Goal: Task Accomplishment & Management: Use online tool/utility

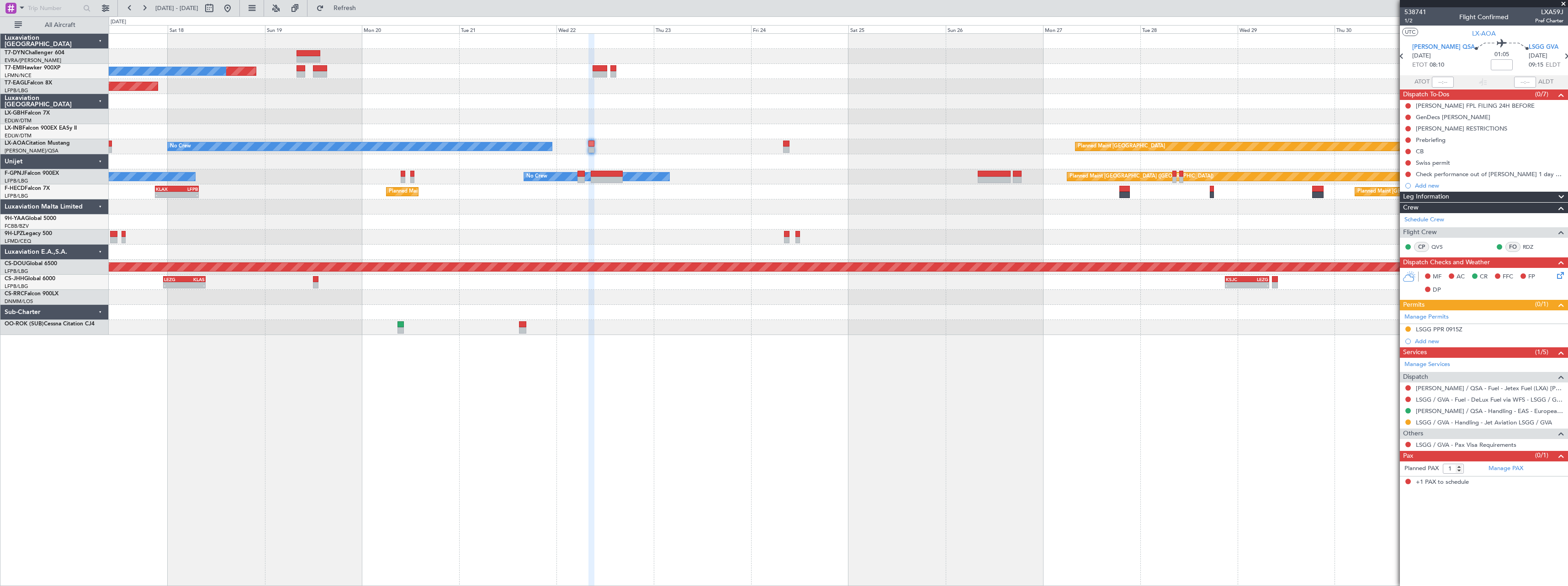
click at [840, 180] on div "Planned Maint No Crew Planned Maint Dubai (Al Maktoum Intl) Planned Maint Nurnb…" at bounding box center [837, 185] width 1459 height 301
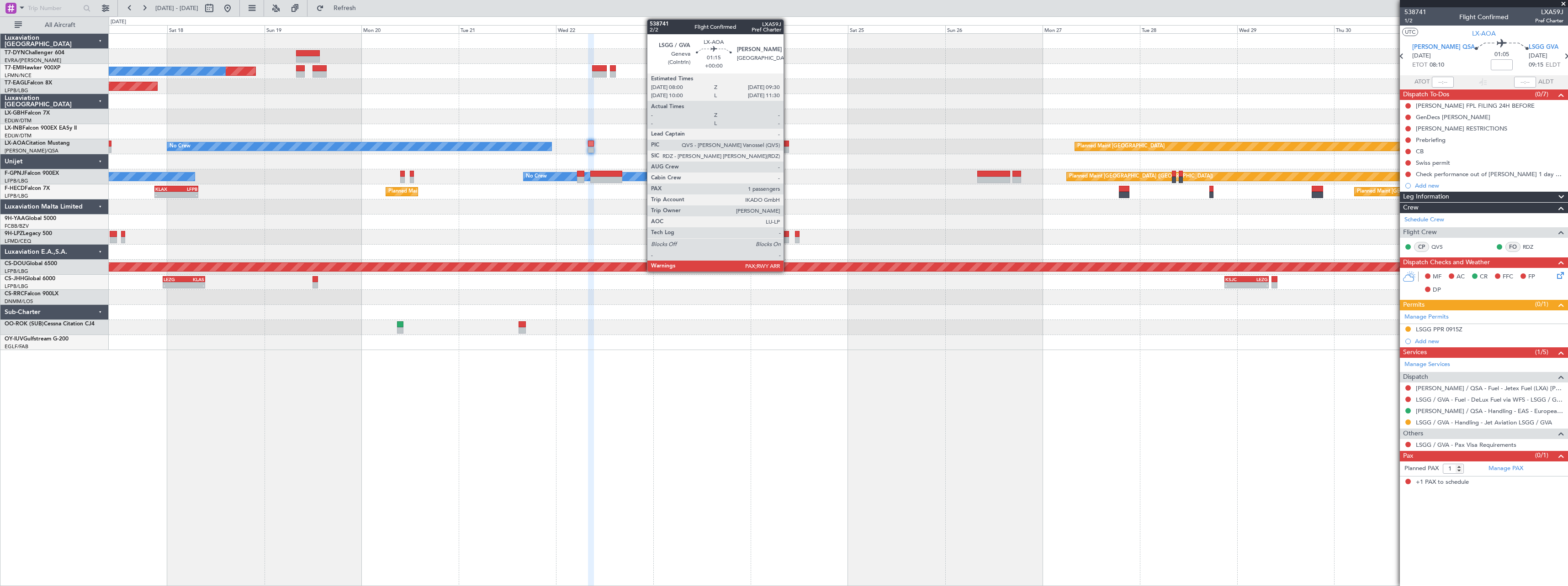
click at [787, 148] on div at bounding box center [785, 150] width 7 height 7
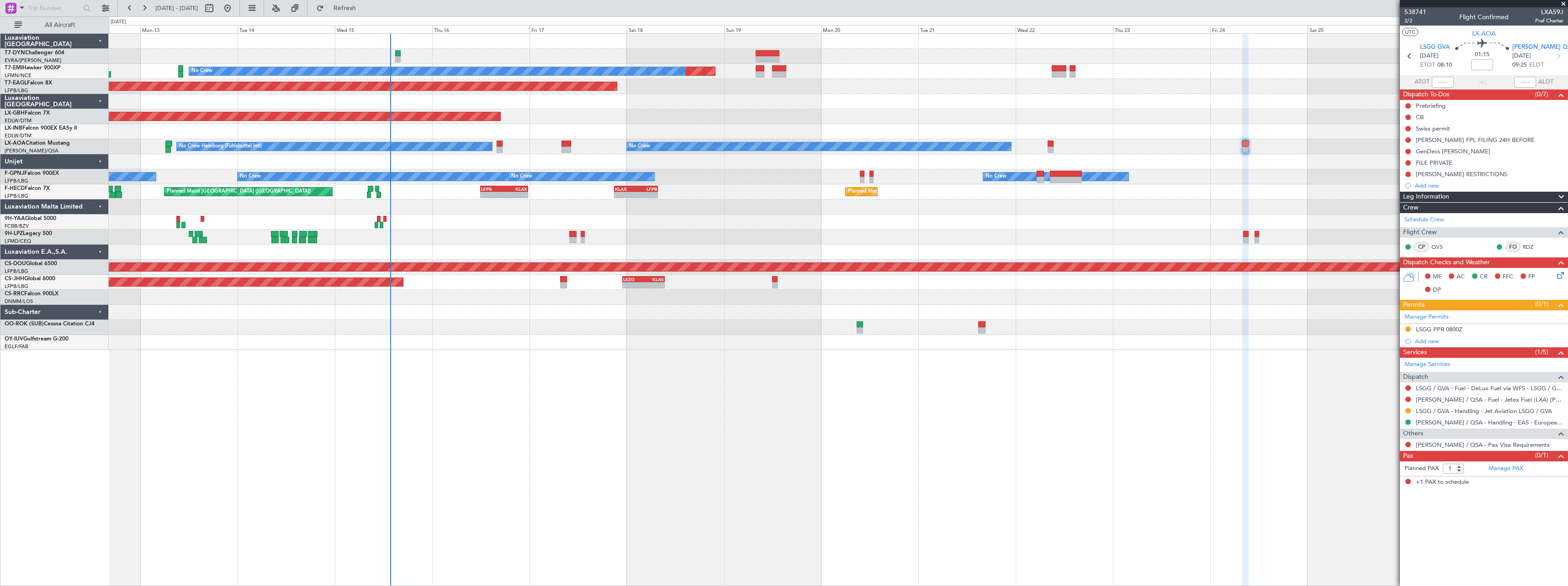
click at [849, 390] on div "Planned Maint No Crew Planned Maint Dubai (Al Maktoum Intl) Planned Maint Nurnb…" at bounding box center [837, 309] width 1459 height 553
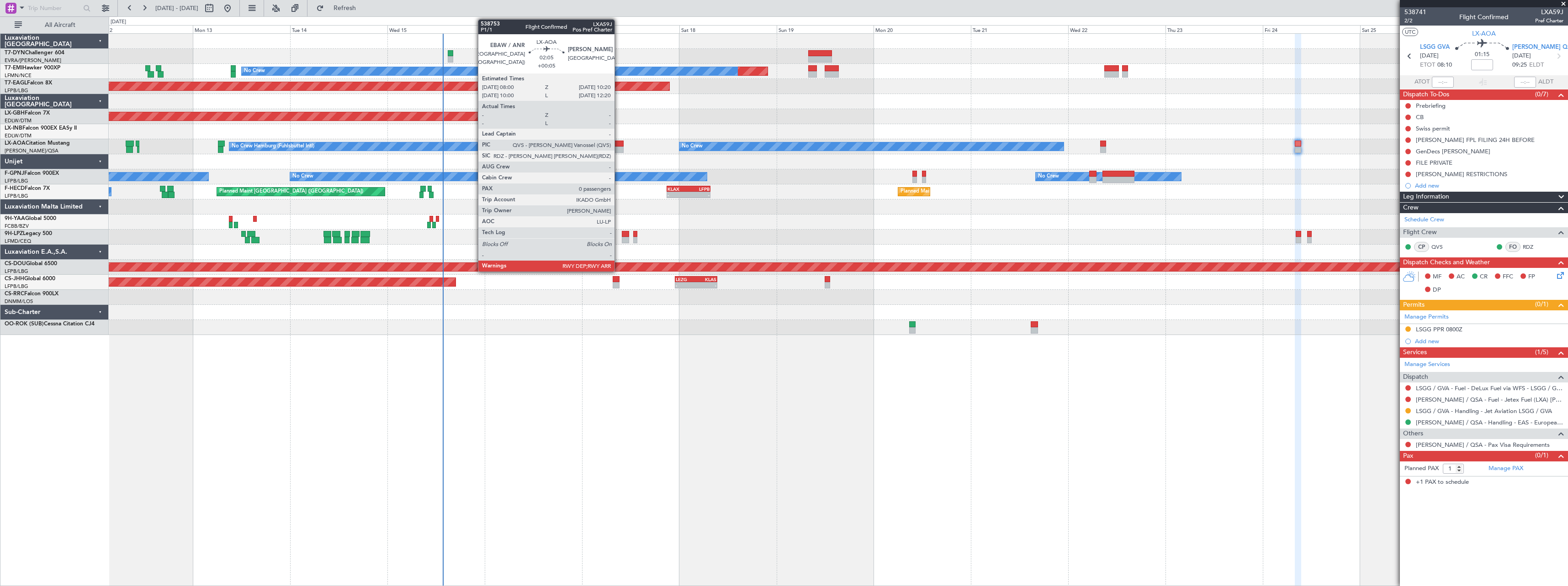
click at [619, 143] on div at bounding box center [619, 143] width 9 height 7
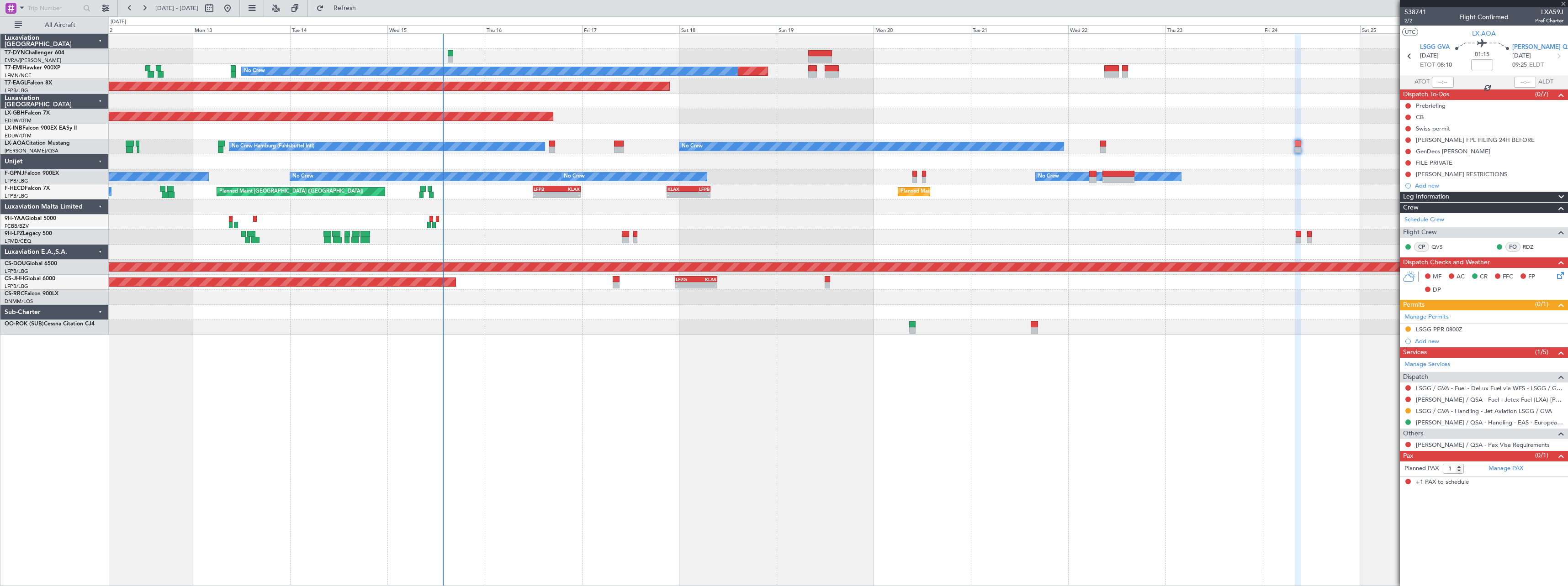
type input "+00:05"
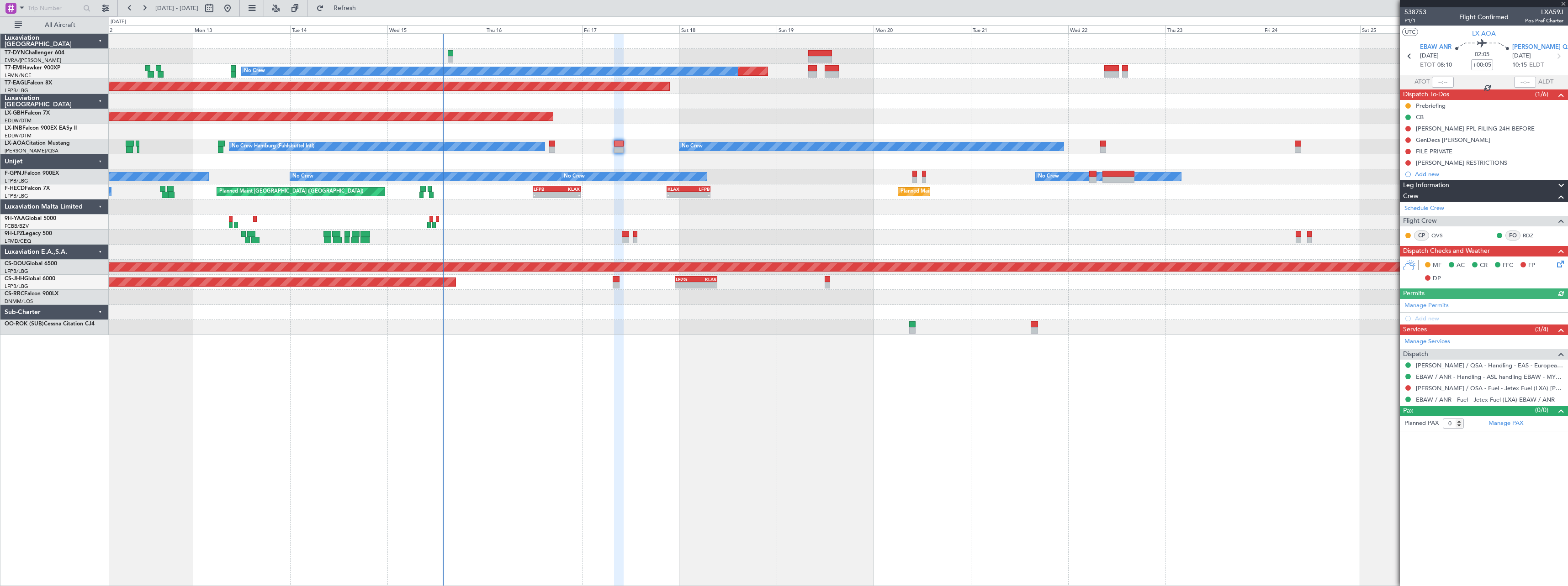
click at [1559, 263] on icon at bounding box center [1559, 263] width 8 height 8
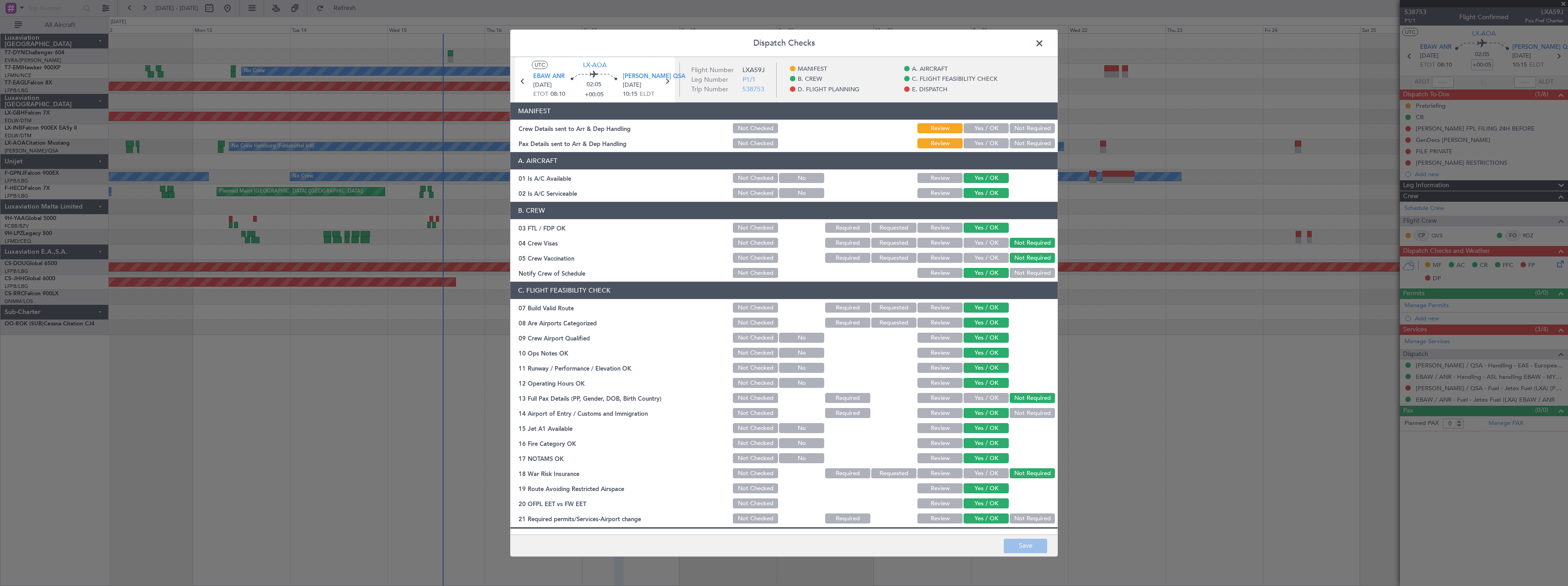
drag, startPoint x: 980, startPoint y: 128, endPoint x: 1020, endPoint y: 145, distance: 43.5
click at [980, 128] on button "Yes / OK" at bounding box center [986, 128] width 45 height 10
click at [1020, 145] on button "Not Required" at bounding box center [1032, 143] width 45 height 10
click at [1021, 547] on button "Save" at bounding box center [1025, 546] width 43 height 15
click at [1044, 42] on span at bounding box center [1044, 45] width 0 height 18
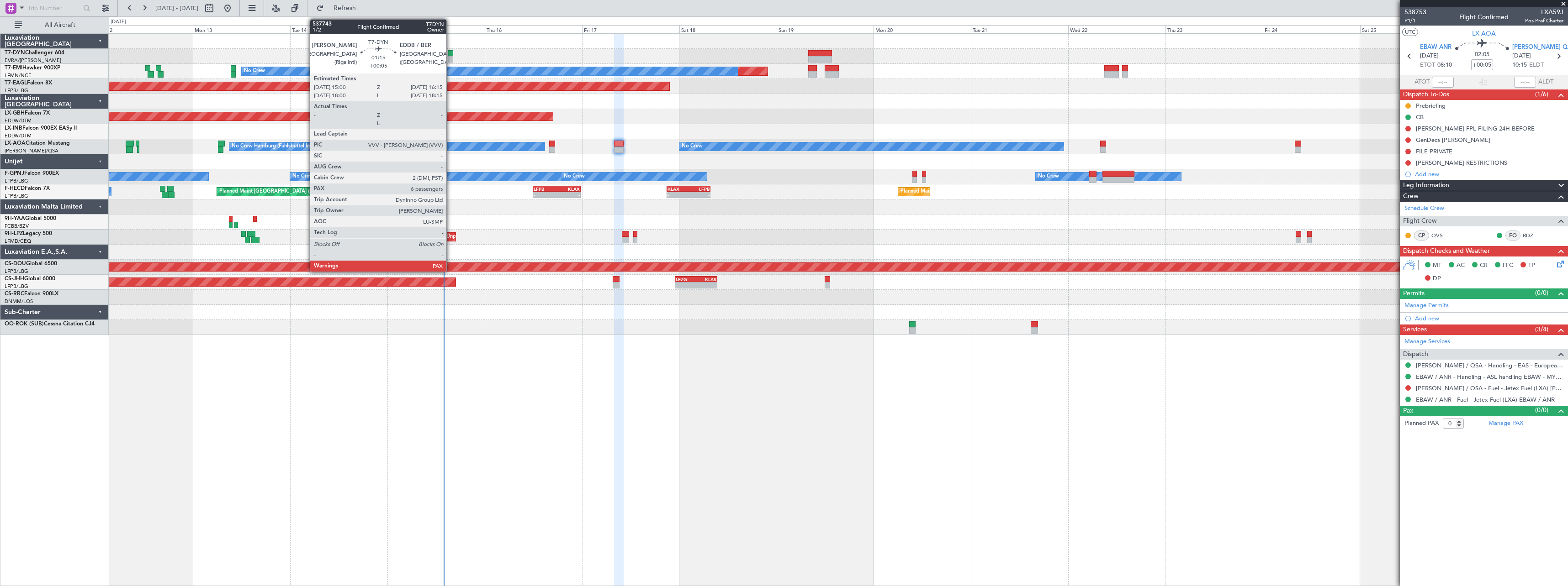
click at [451, 57] on div at bounding box center [451, 59] width 6 height 7
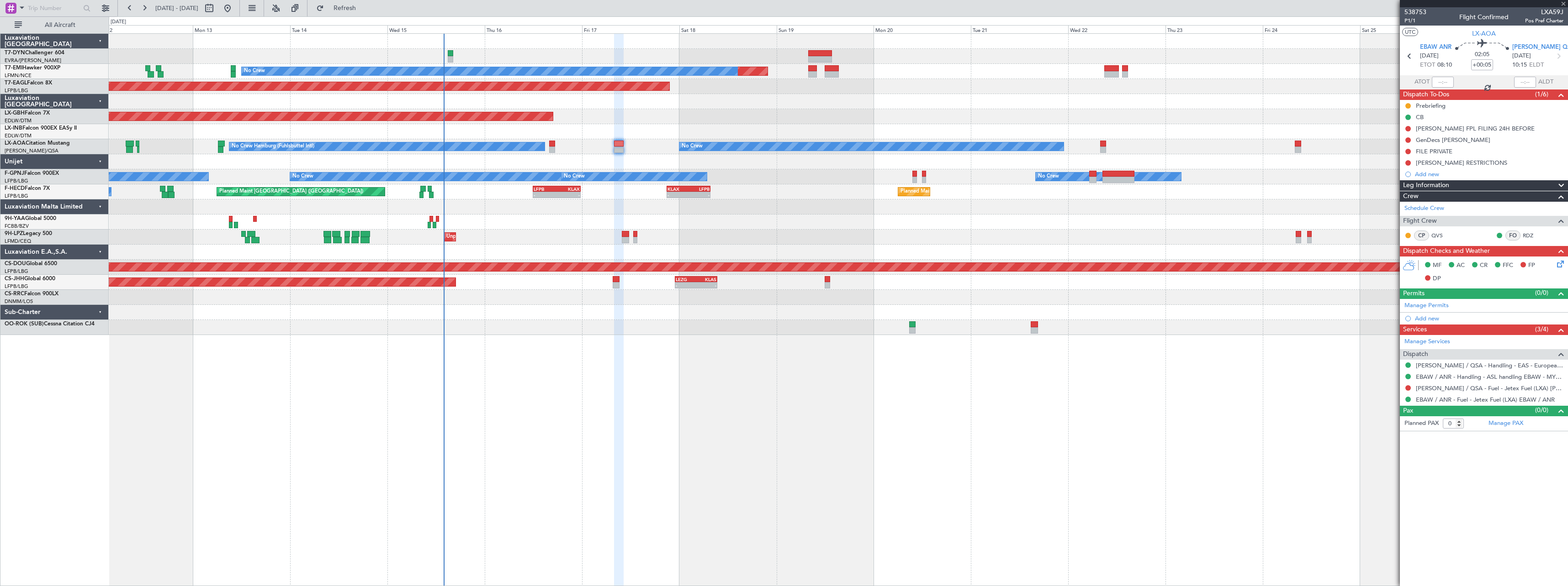
type input "6"
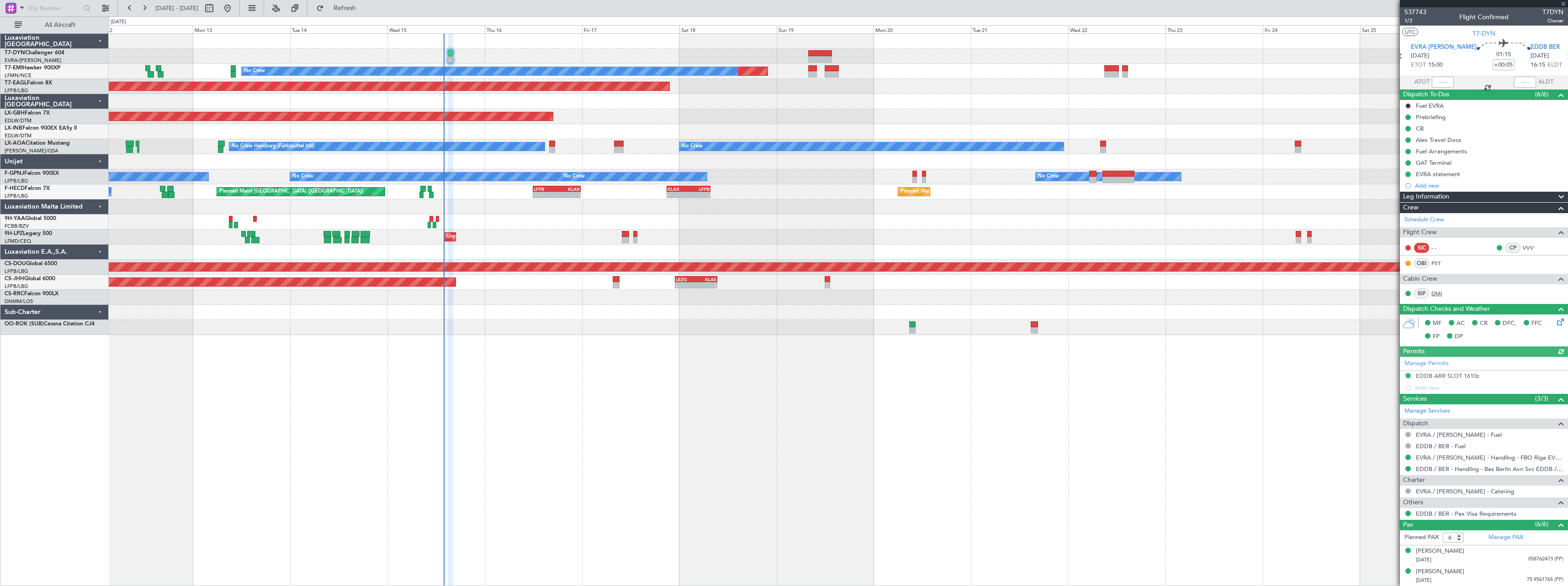
click at [1437, 293] on link "DMI" at bounding box center [1442, 293] width 21 height 8
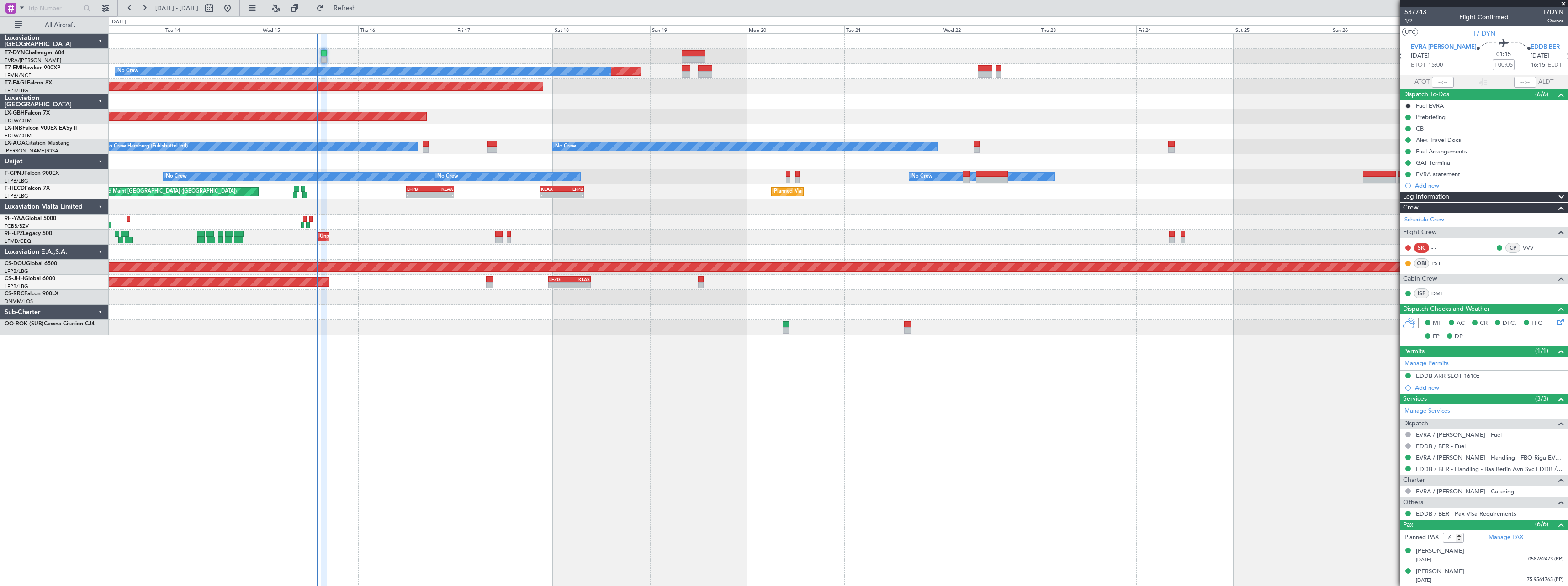
click at [873, 236] on div "Unplanned Maint Paris (Le Bourget) No Crew" at bounding box center [837, 237] width 1459 height 15
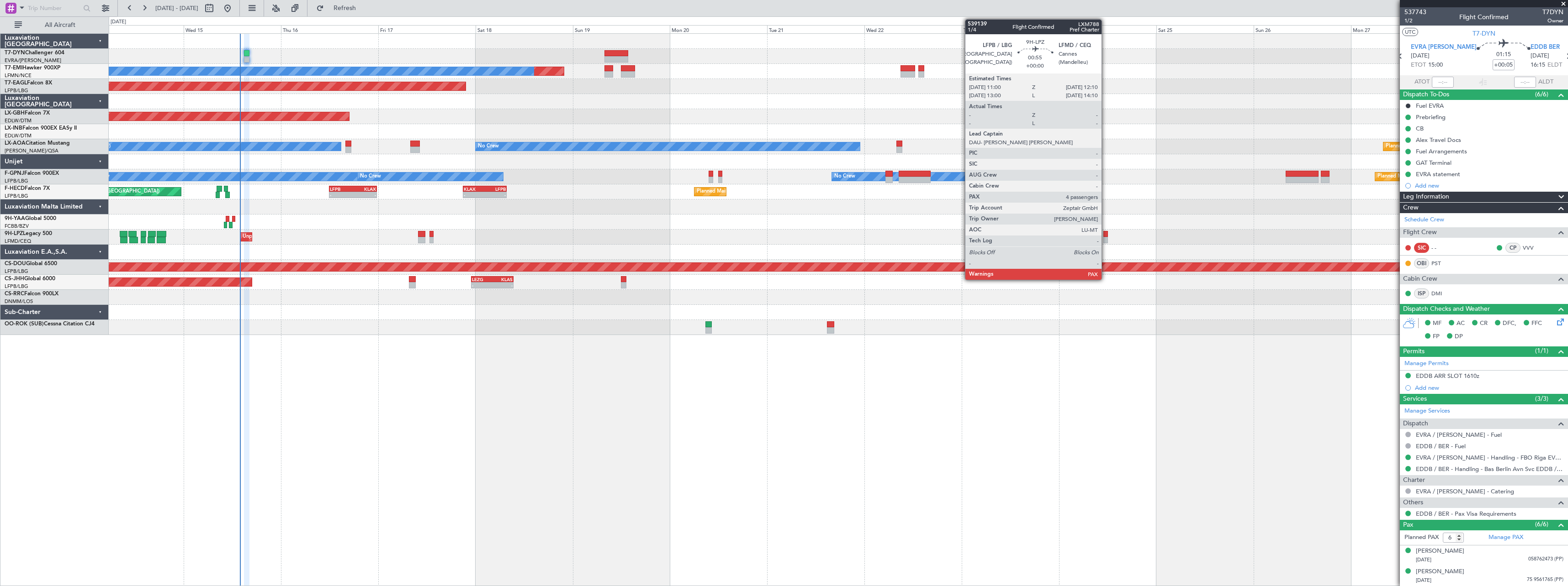
click at [1105, 234] on div at bounding box center [1105, 234] width 5 height 7
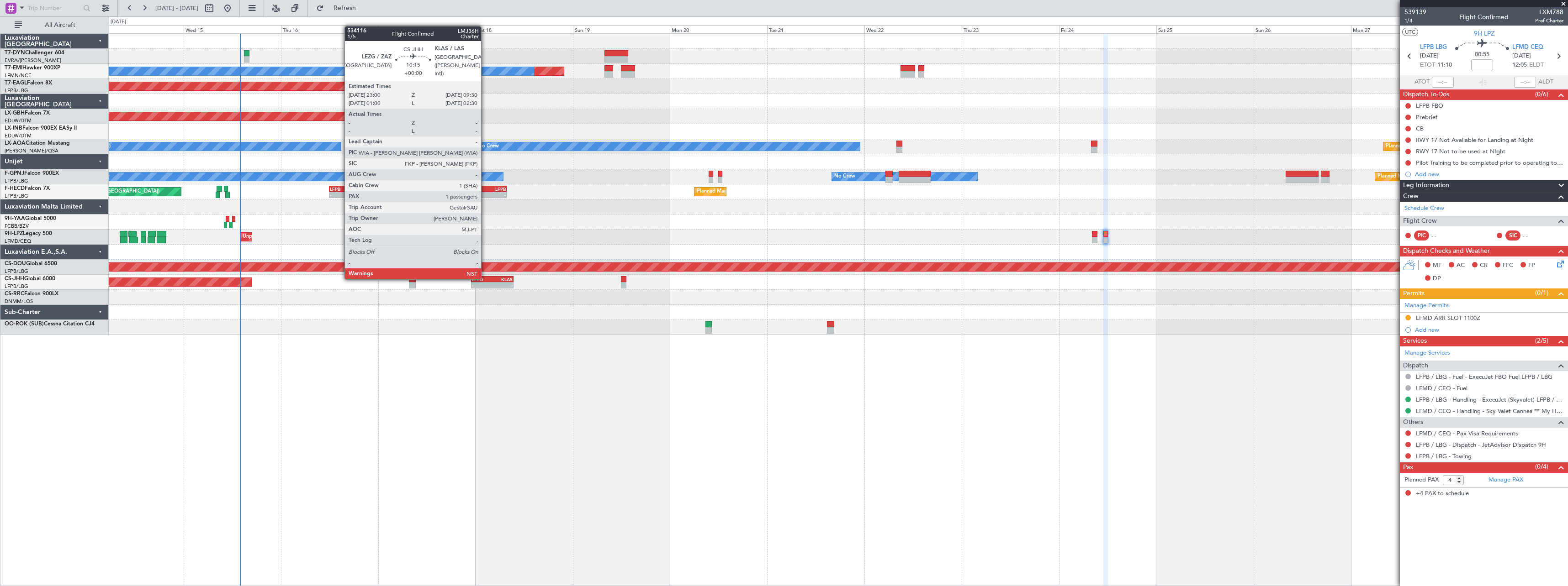
click at [486, 278] on div "LEZG" at bounding box center [482, 280] width 21 height 6
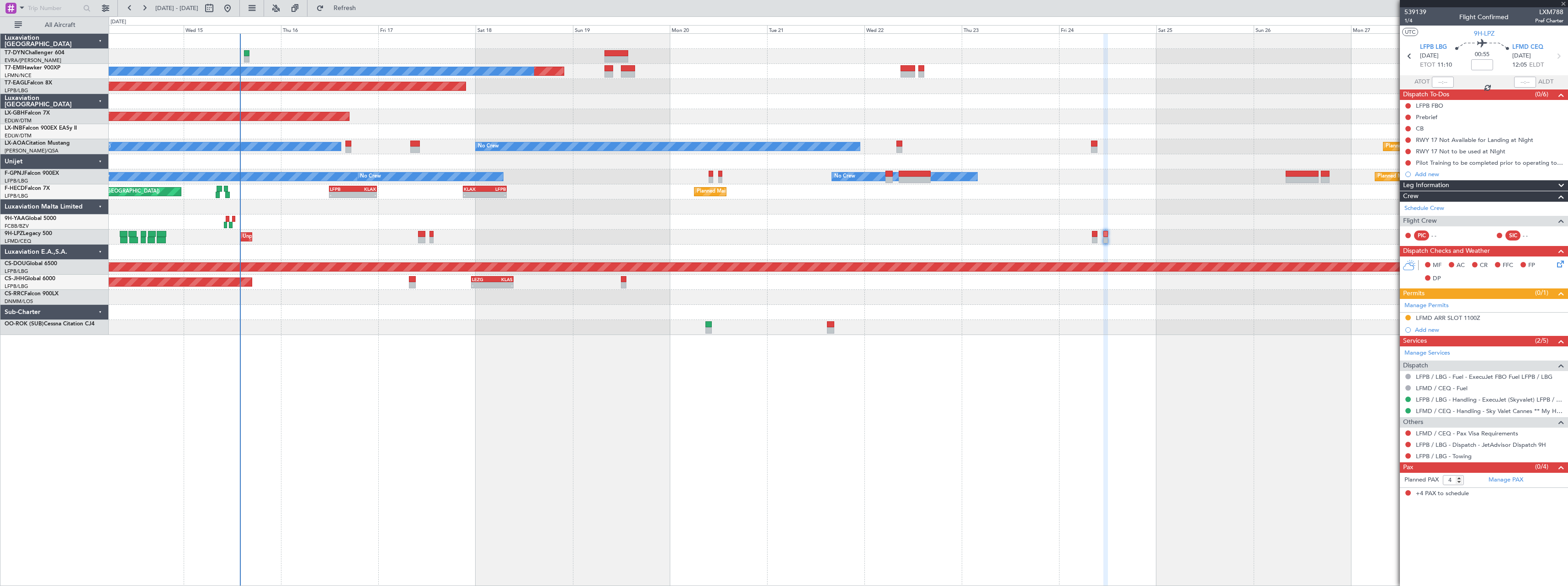
type input "1"
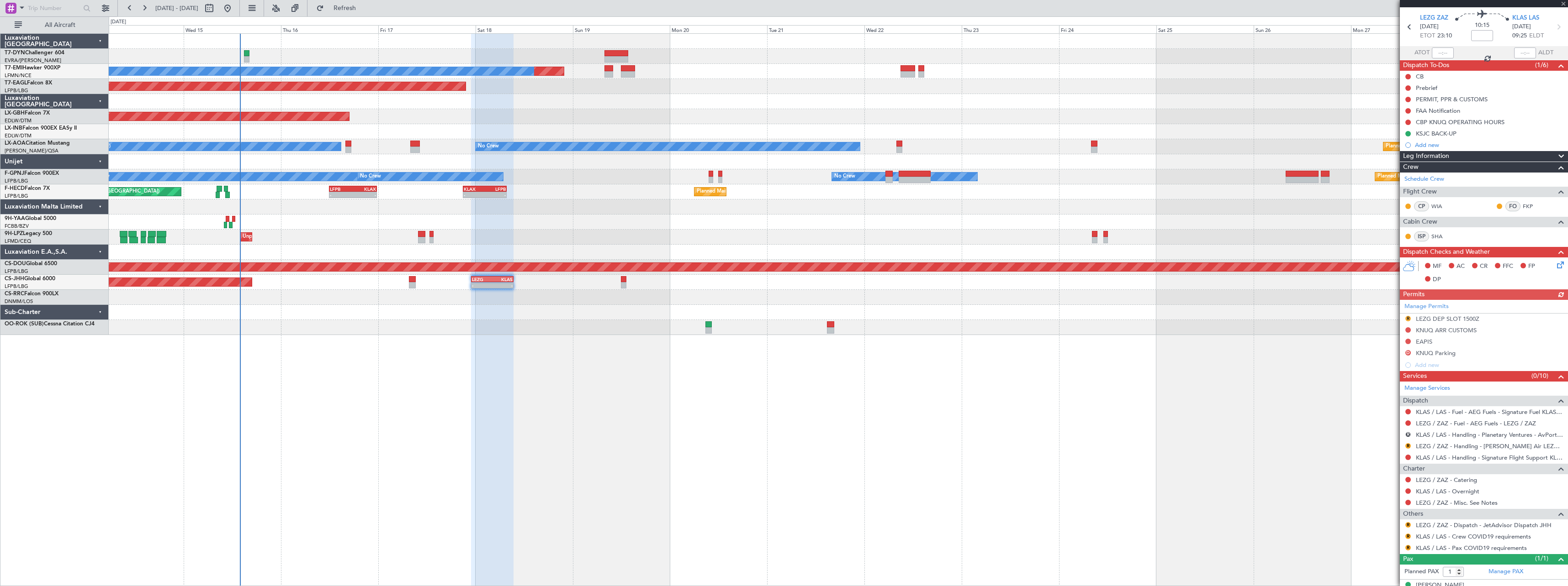
scroll to position [43, 0]
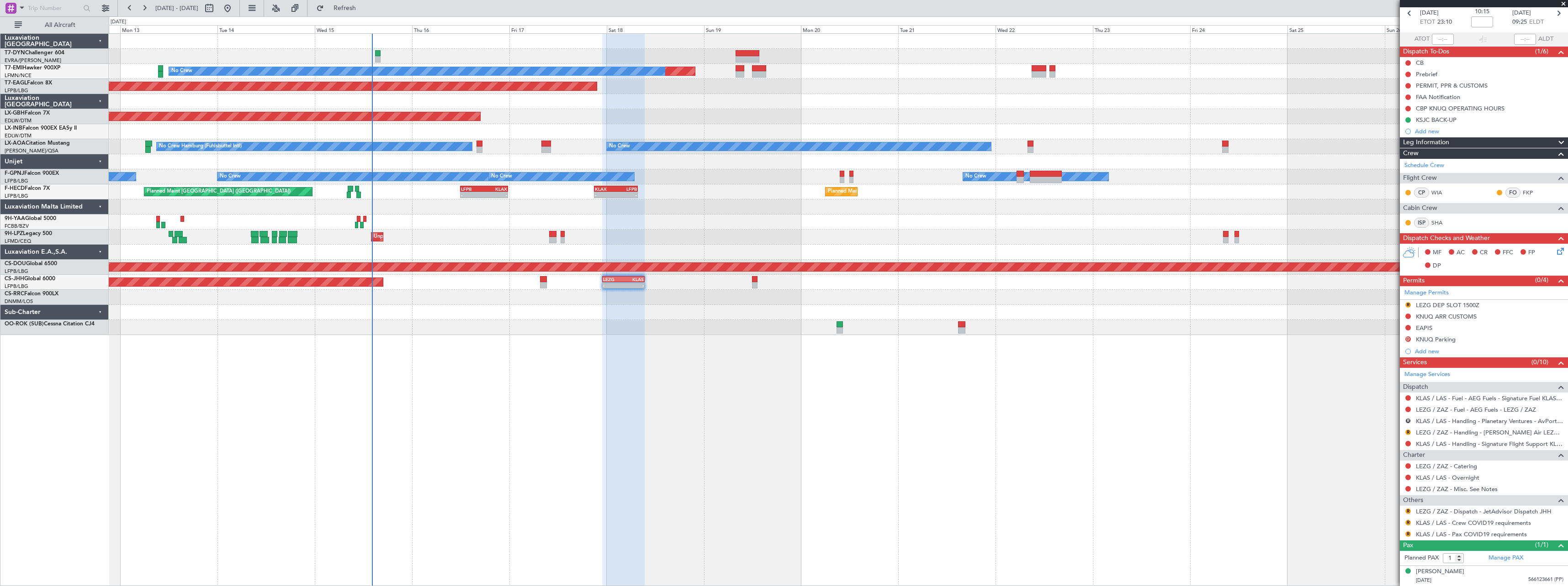
click at [645, 380] on div at bounding box center [624, 310] width 43 height 553
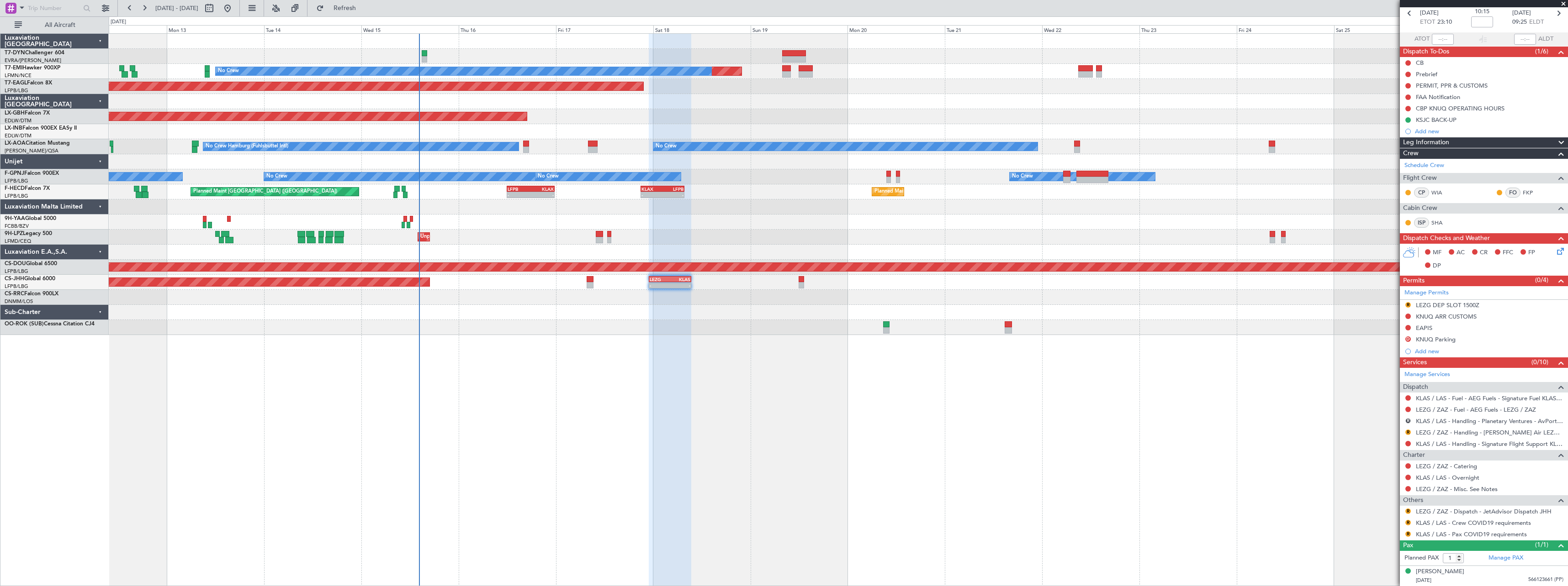
click at [573, 317] on div at bounding box center [837, 313] width 1459 height 15
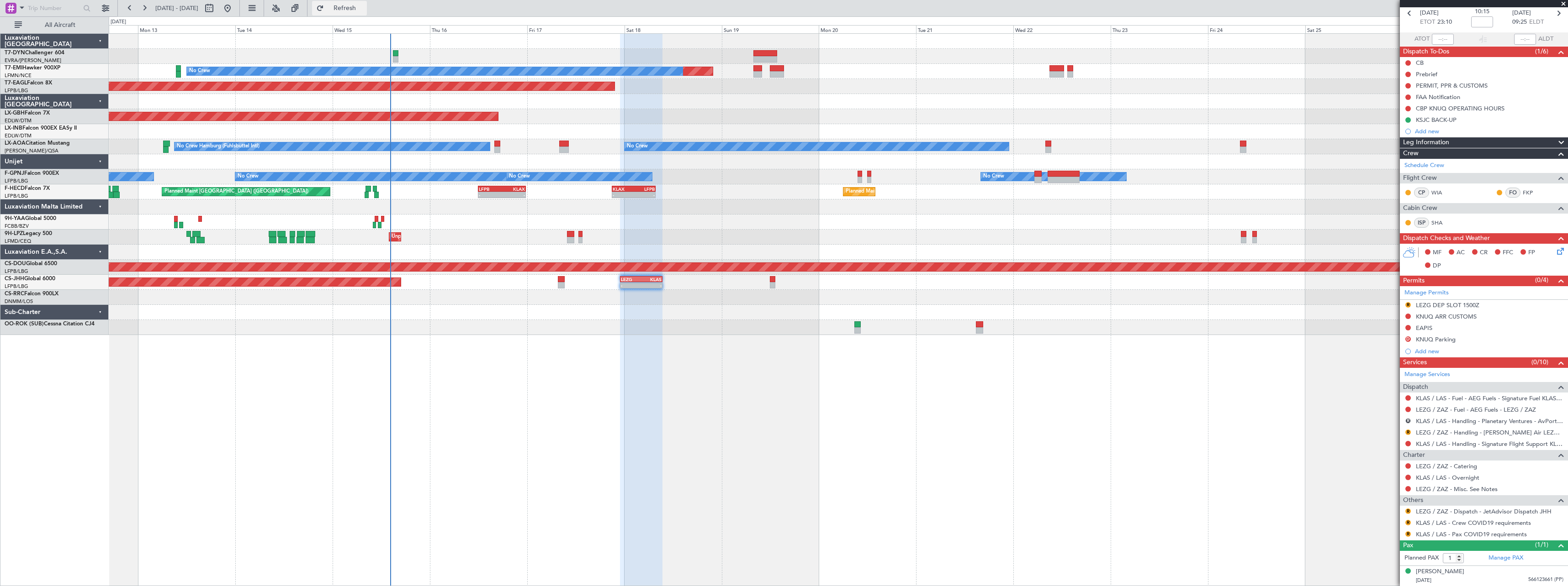
click at [363, 7] on span "Refresh" at bounding box center [344, 8] width 39 height 7
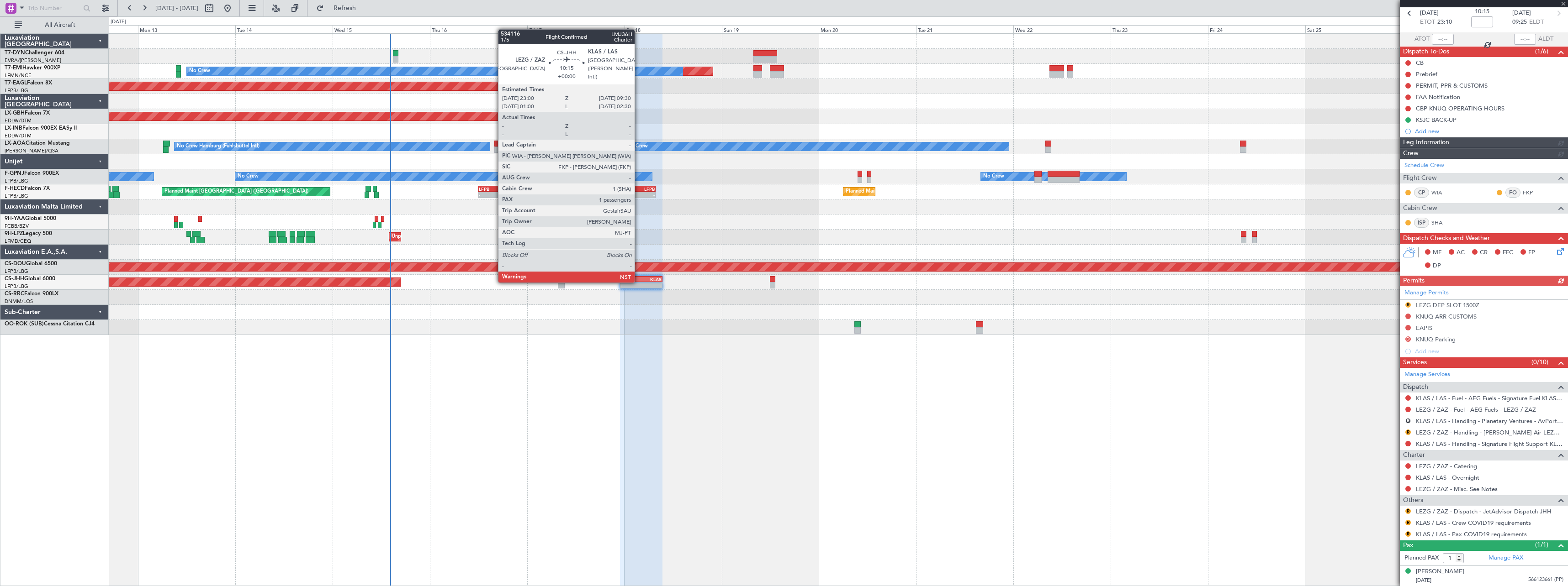
click at [638, 281] on div "LEZG" at bounding box center [631, 280] width 21 height 6
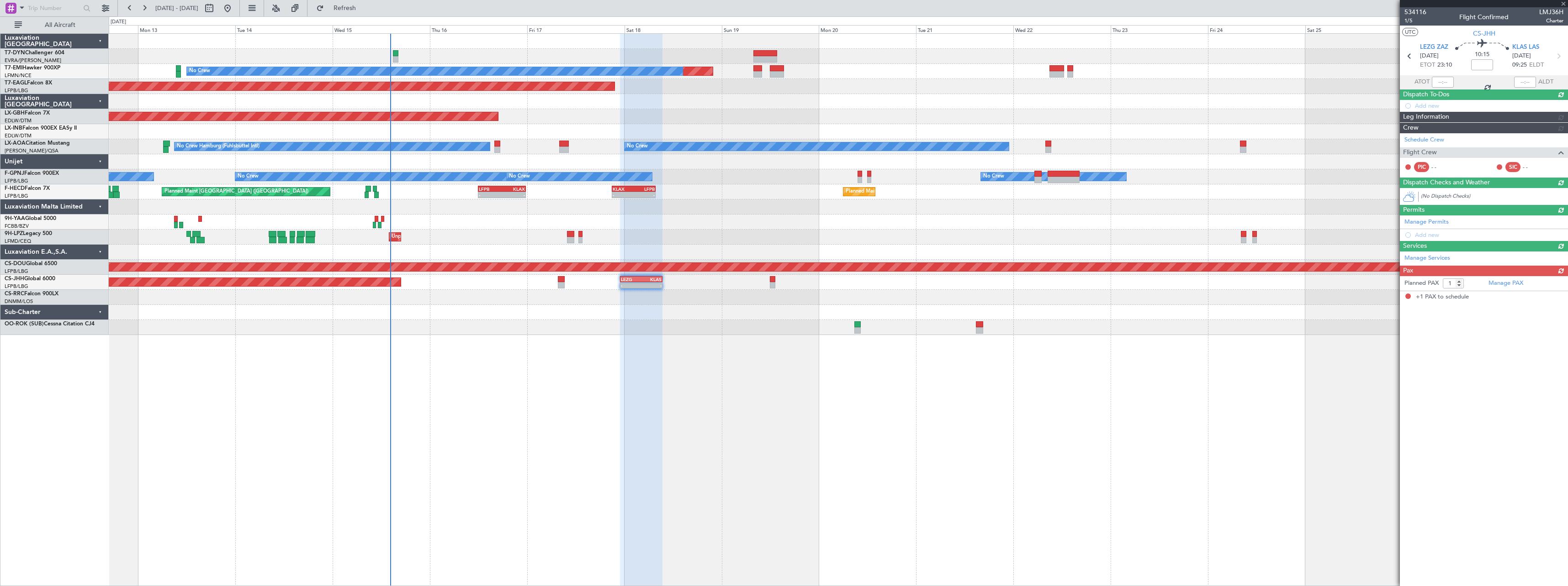
scroll to position [0, 0]
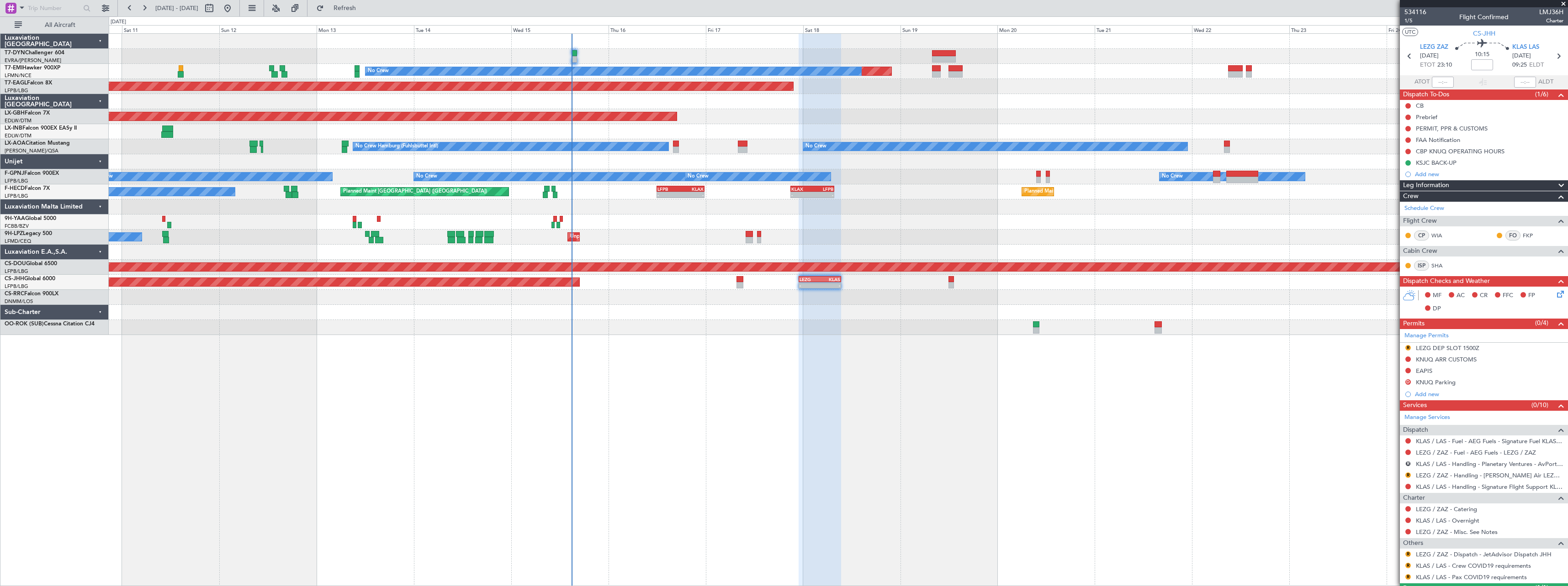
click at [735, 127] on div "Planned Maint No Crew Planned Maint Dubai (Al Maktoum Intl) Planned Maint Nurnb…" at bounding box center [837, 185] width 1459 height 301
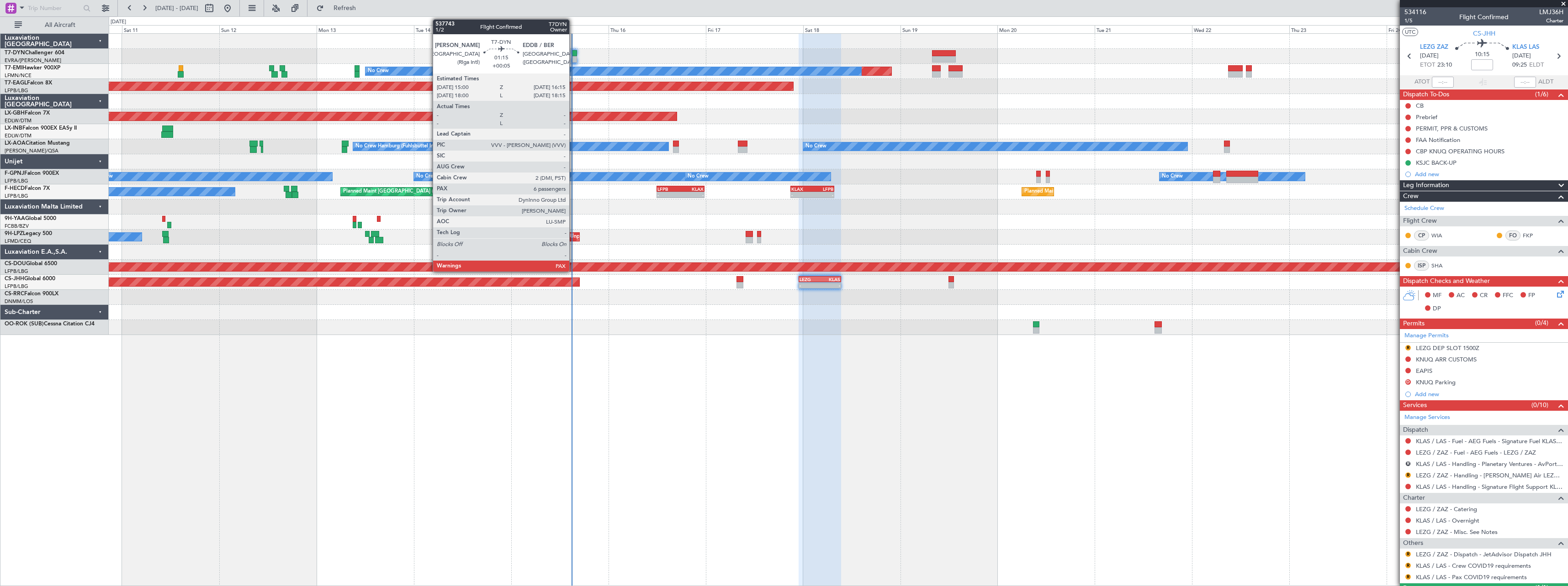
click at [573, 55] on div at bounding box center [574, 53] width 6 height 7
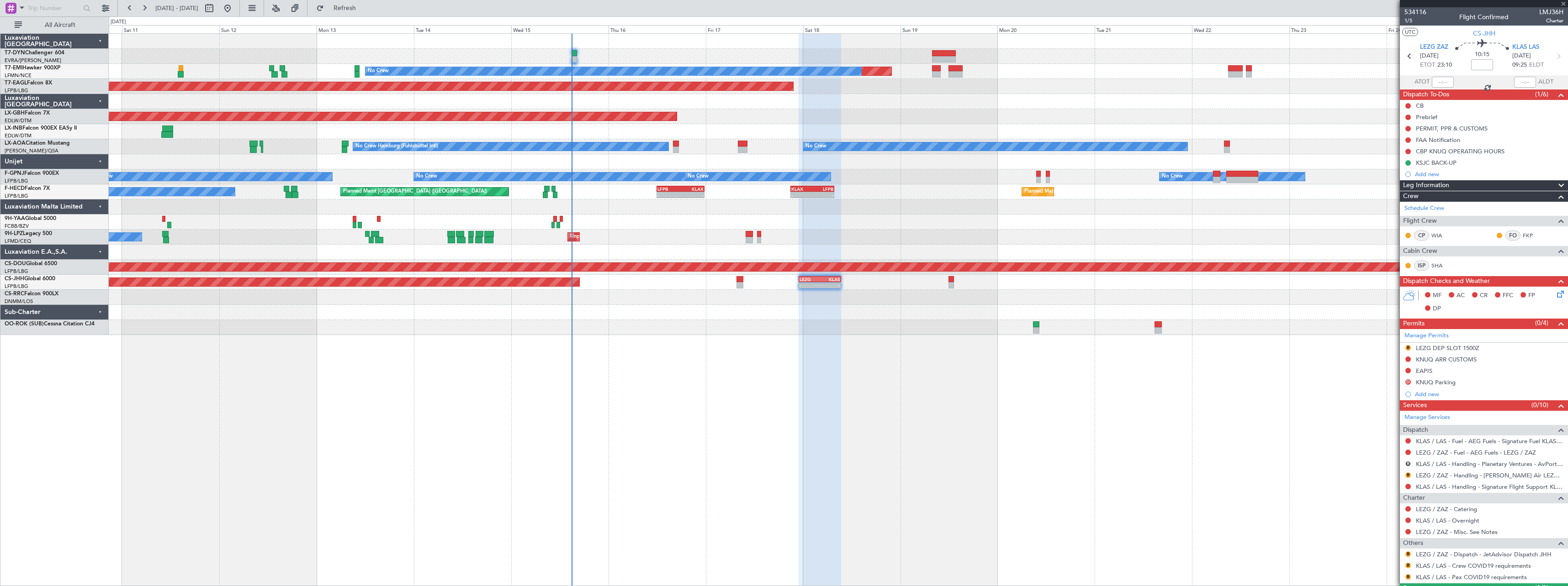
type input "+00:05"
type input "6"
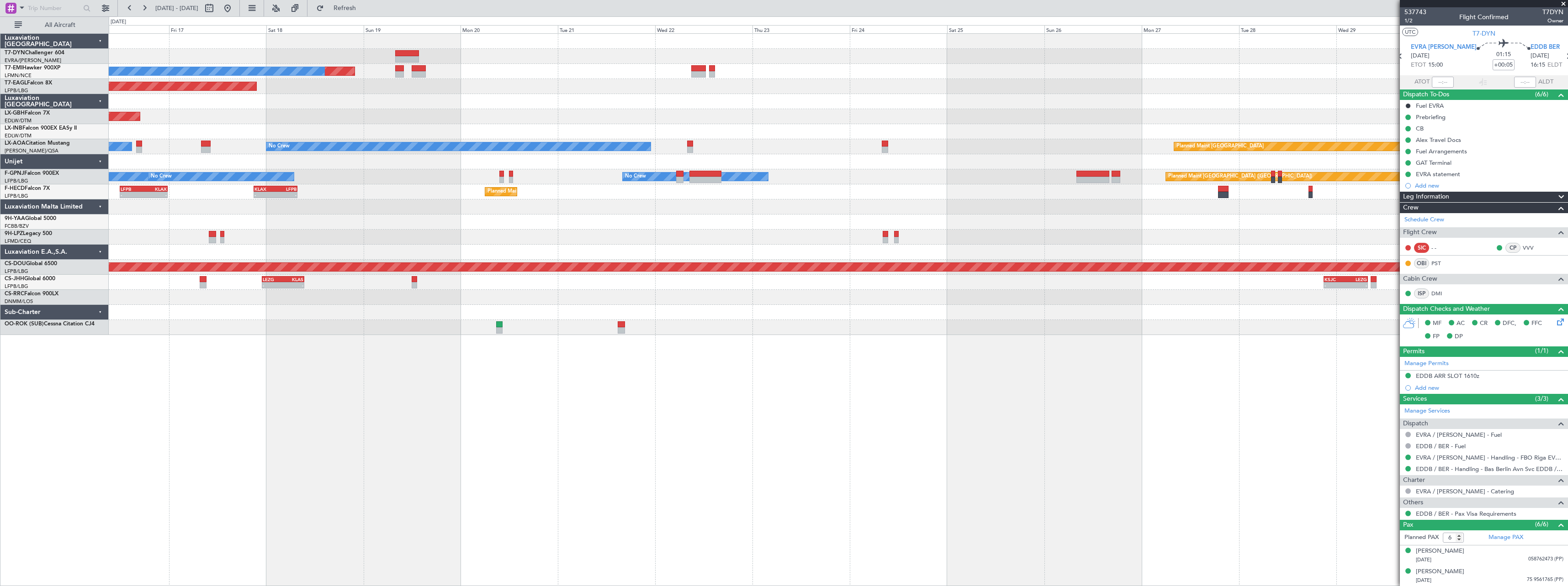
click at [545, 235] on div "Planned Maint No Crew Planned Maint [GEOGRAPHIC_DATA] (Al Maktoum Intl) Planned…" at bounding box center [837, 185] width 1459 height 301
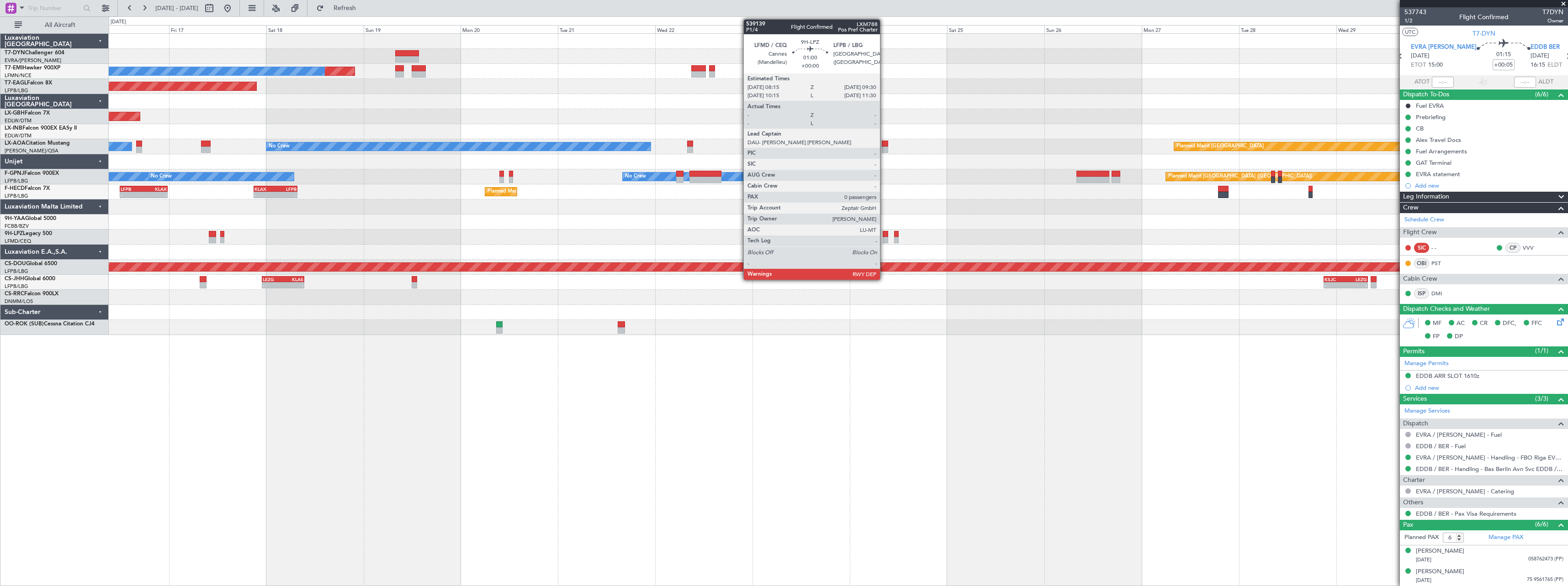
click at [883, 236] on div at bounding box center [885, 234] width 6 height 7
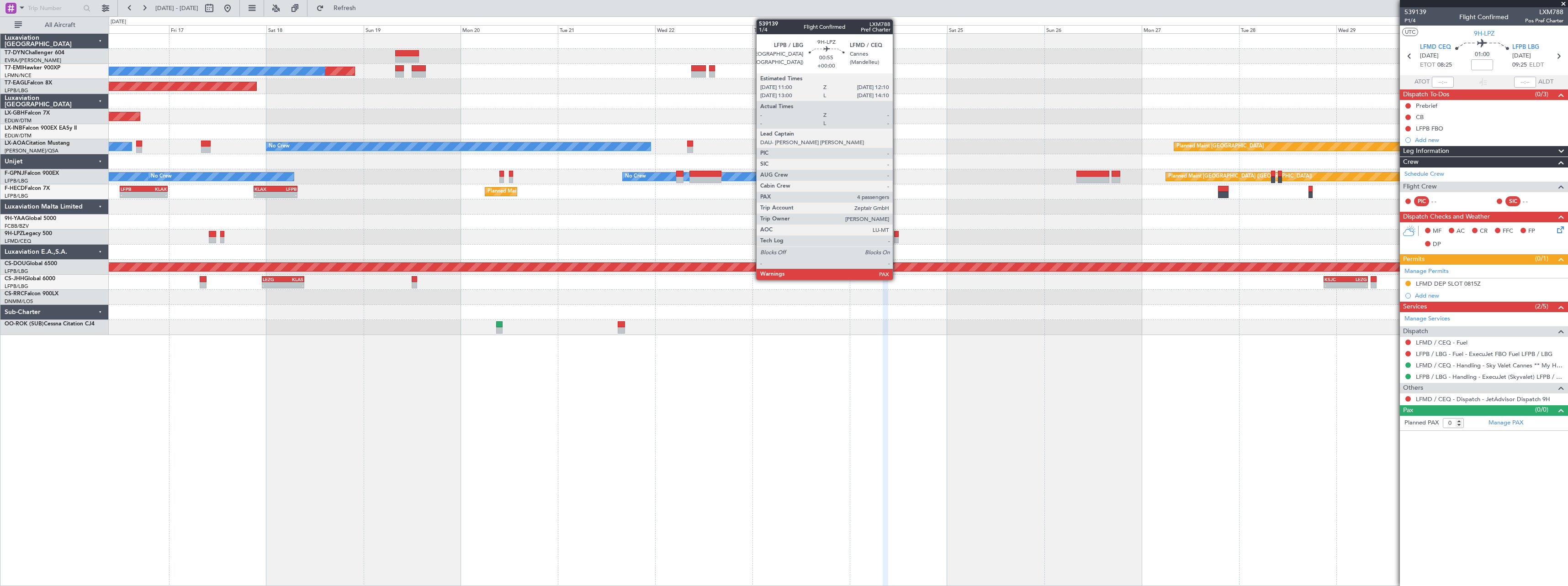
click at [897, 237] on div at bounding box center [896, 239] width 5 height 7
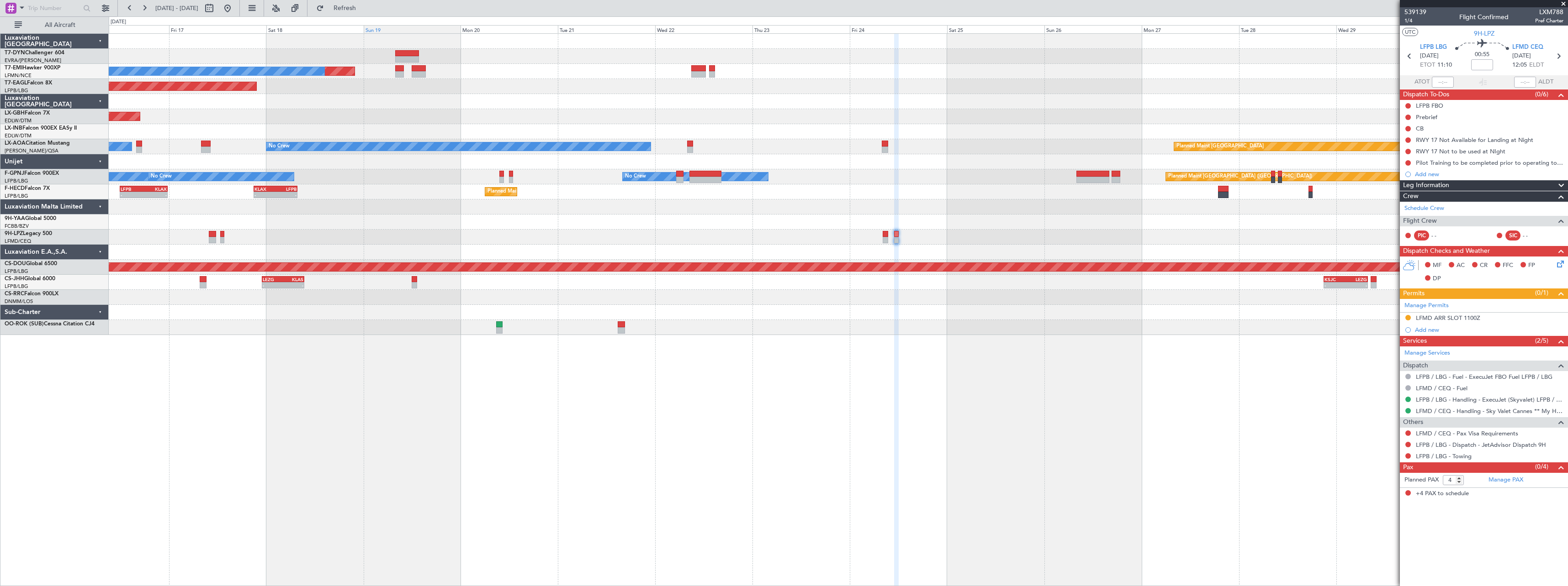
drag, startPoint x: 368, startPoint y: 6, endPoint x: 380, endPoint y: 25, distance: 22.5
click at [364, 6] on span "Refresh" at bounding box center [344, 8] width 39 height 7
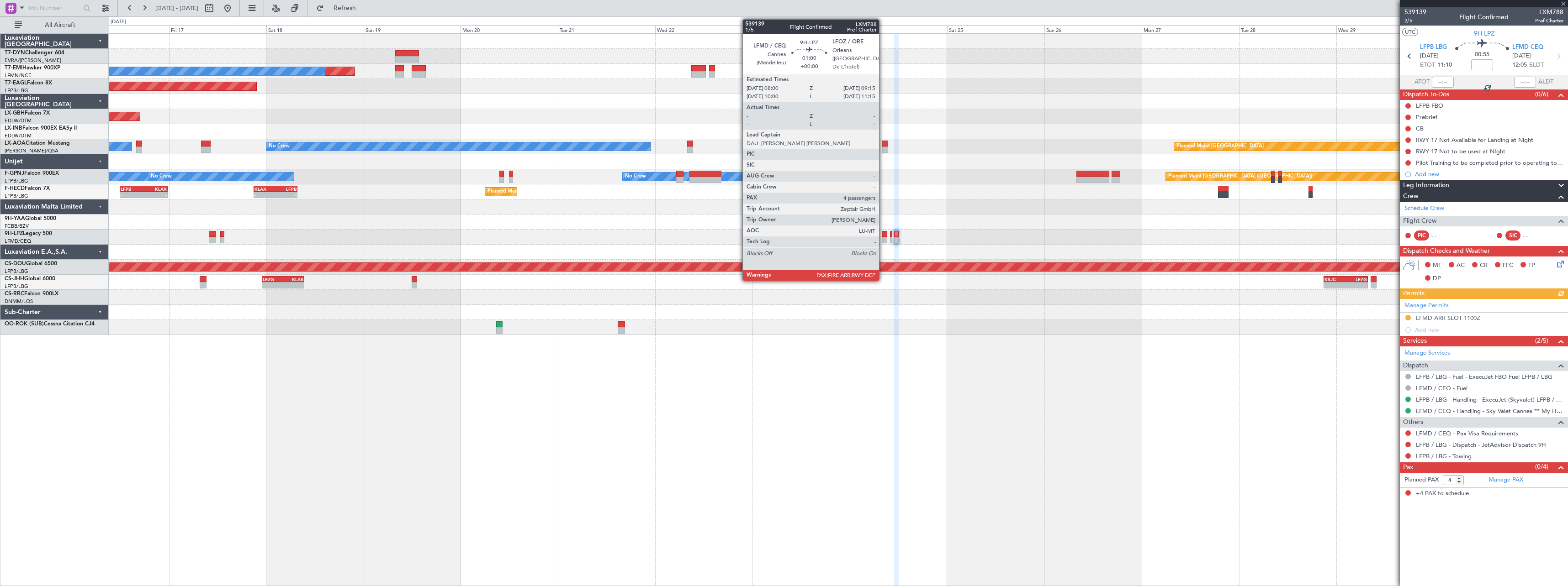
click at [883, 237] on div at bounding box center [884, 239] width 6 height 7
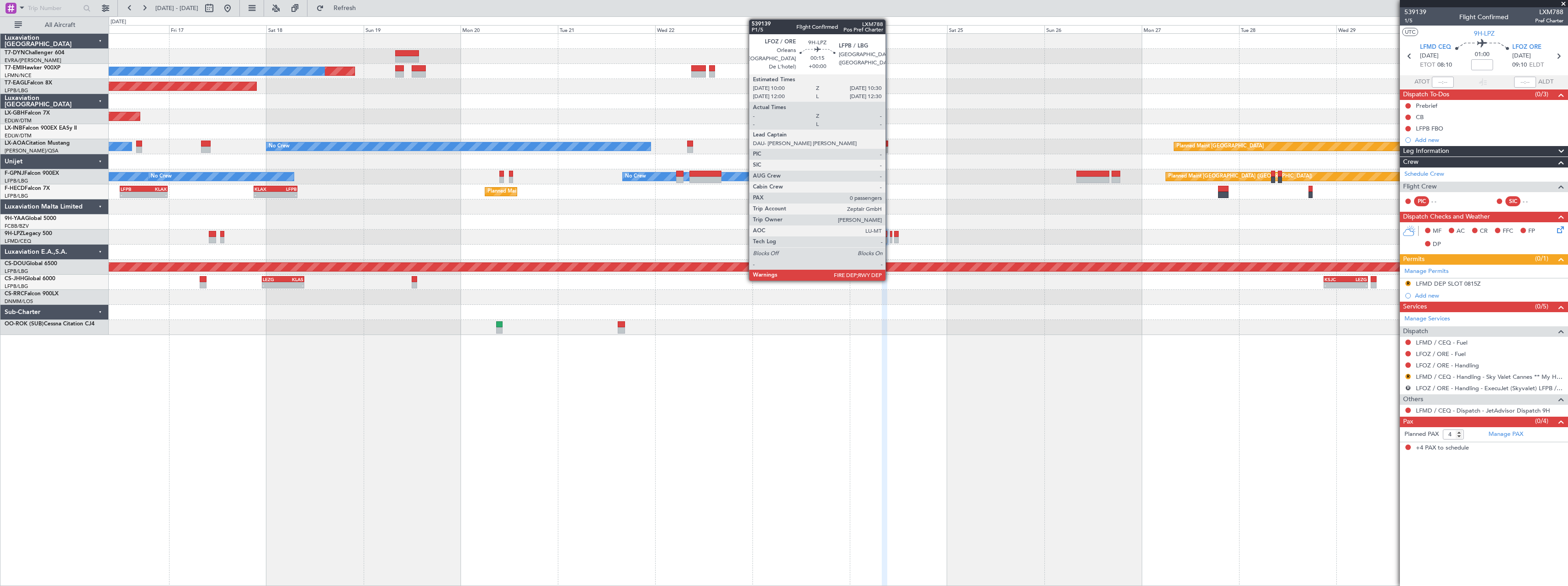
click at [890, 236] on div at bounding box center [891, 234] width 2 height 7
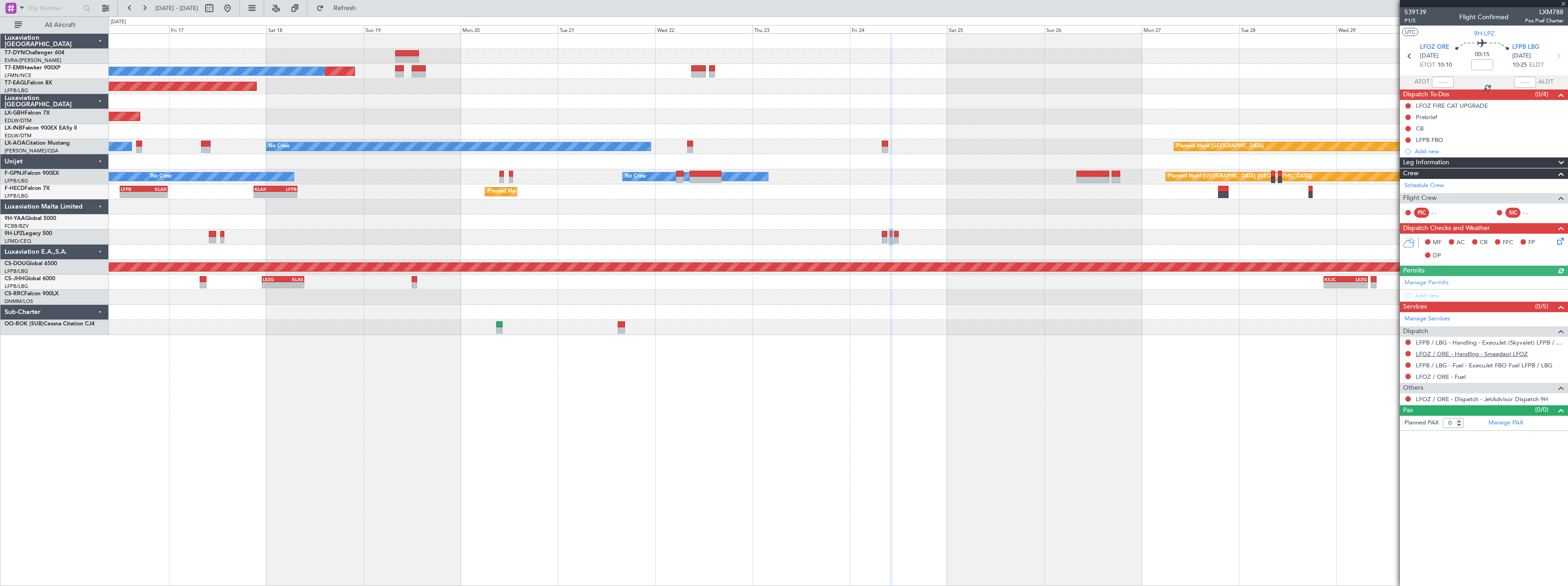
click at [1472, 354] on link "LFOZ / ORE - Handling - Smaedaol LFOZ" at bounding box center [1471, 354] width 112 height 8
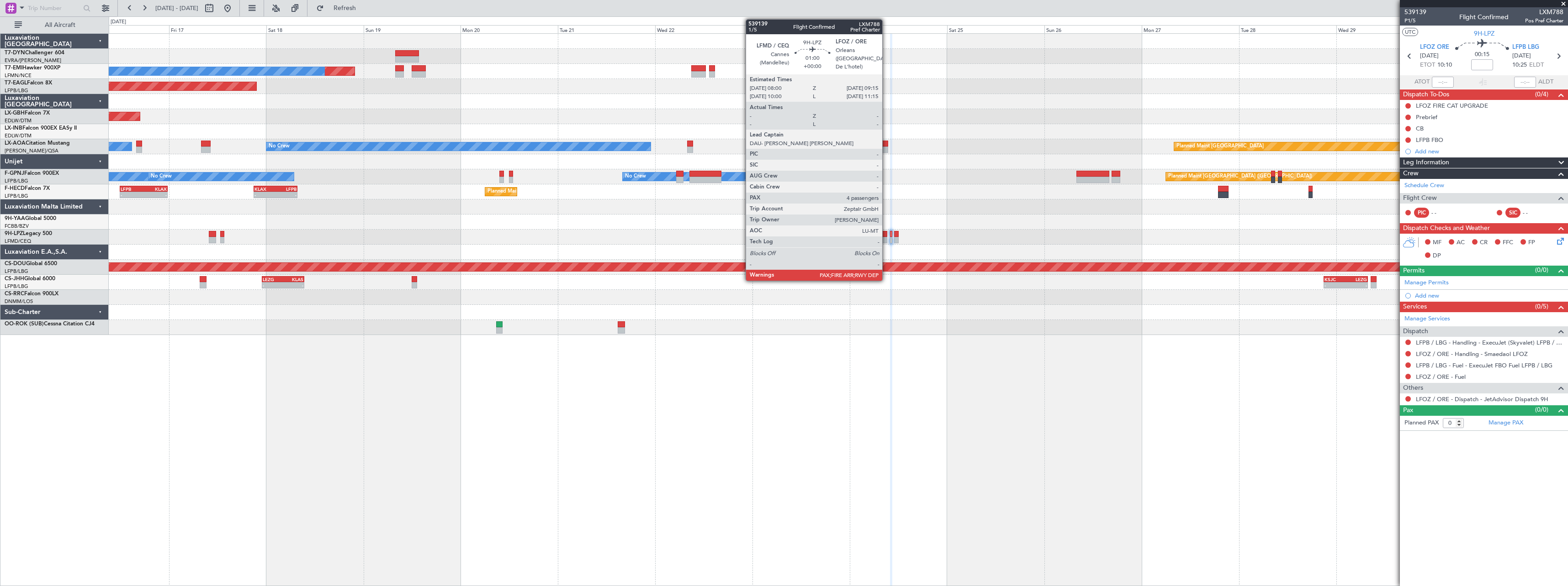
click at [886, 235] on div at bounding box center [884, 234] width 6 height 7
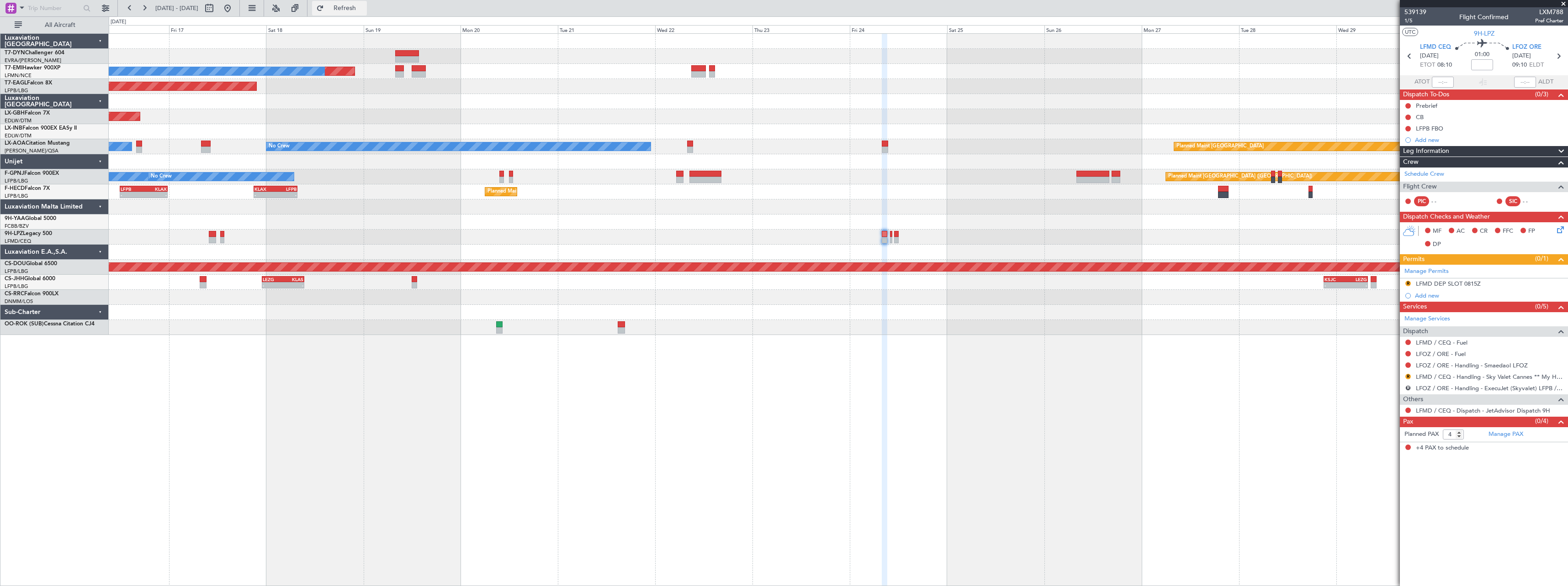
click at [364, 6] on span "Refresh" at bounding box center [344, 8] width 39 height 7
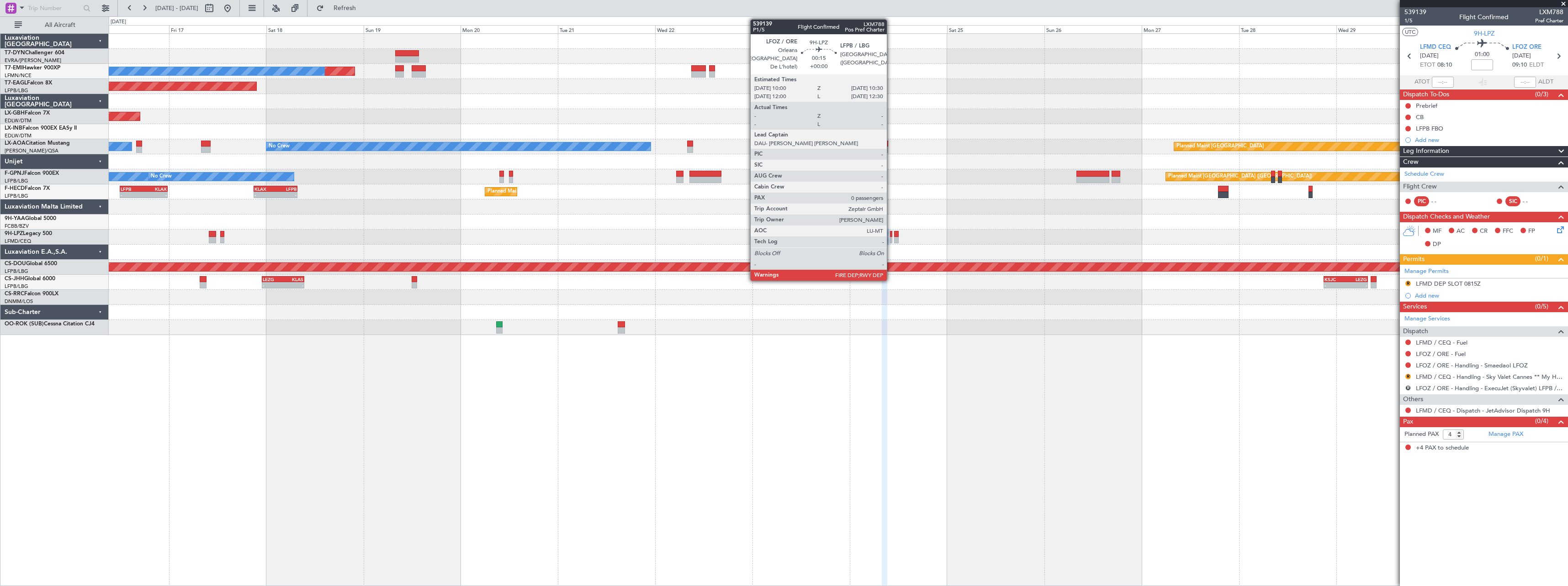
click at [891, 239] on div at bounding box center [891, 239] width 2 height 7
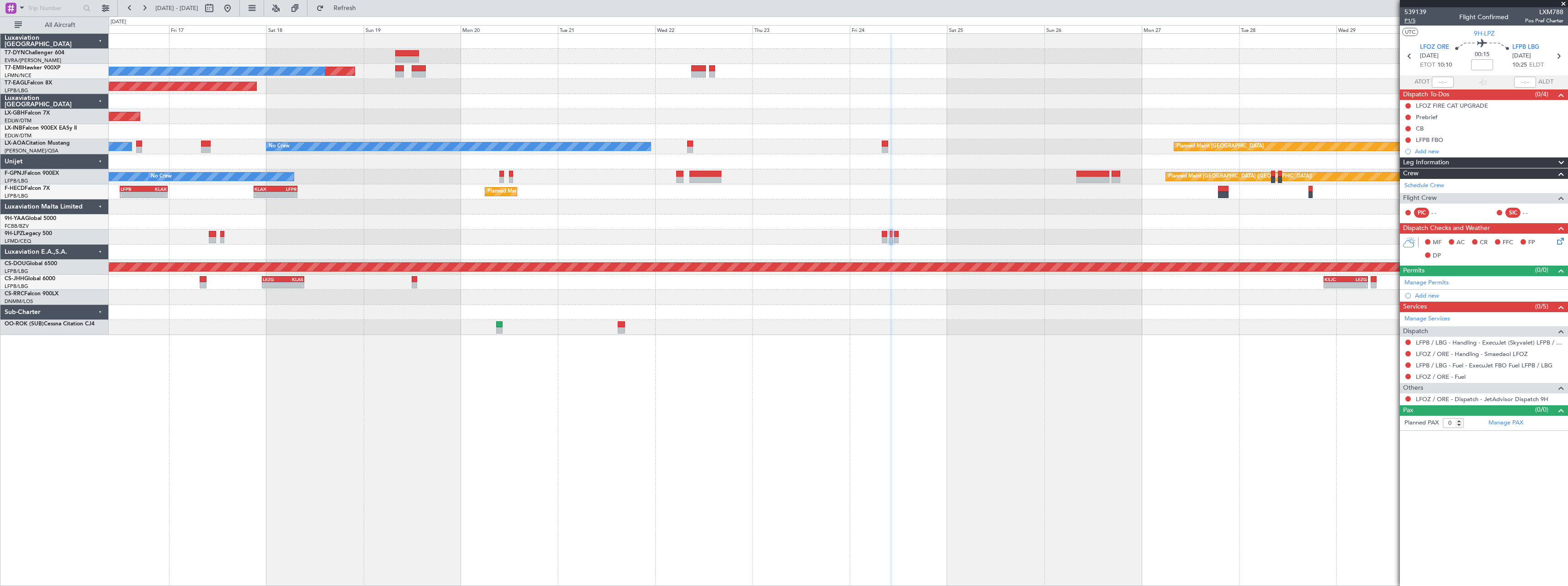
click at [1408, 19] on span "P1/5" at bounding box center [1414, 21] width 22 height 8
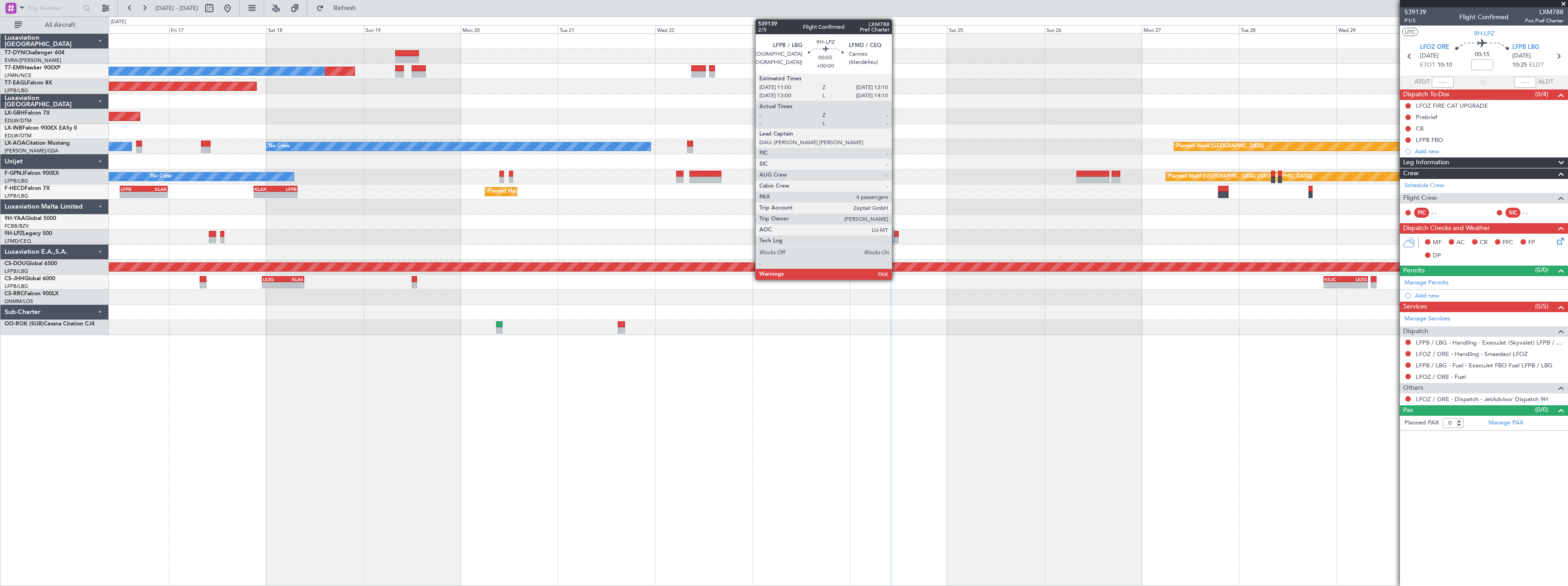
click at [896, 240] on div at bounding box center [896, 239] width 5 height 7
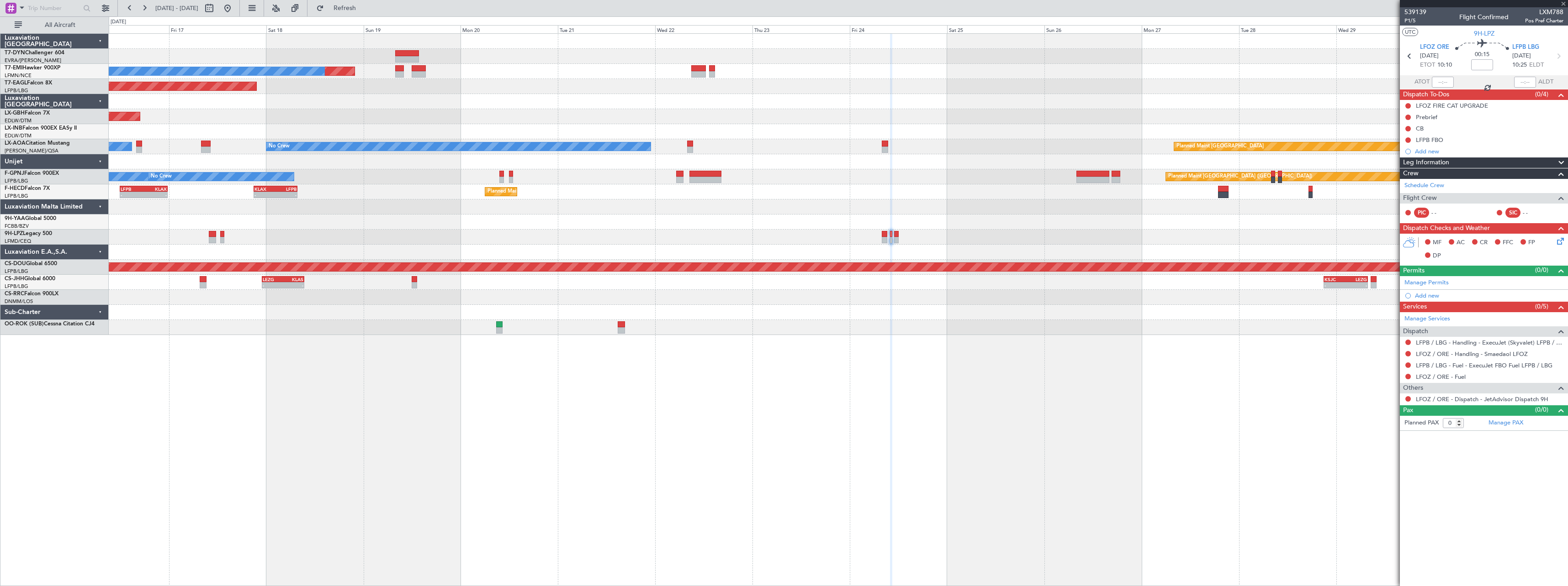
type input "4"
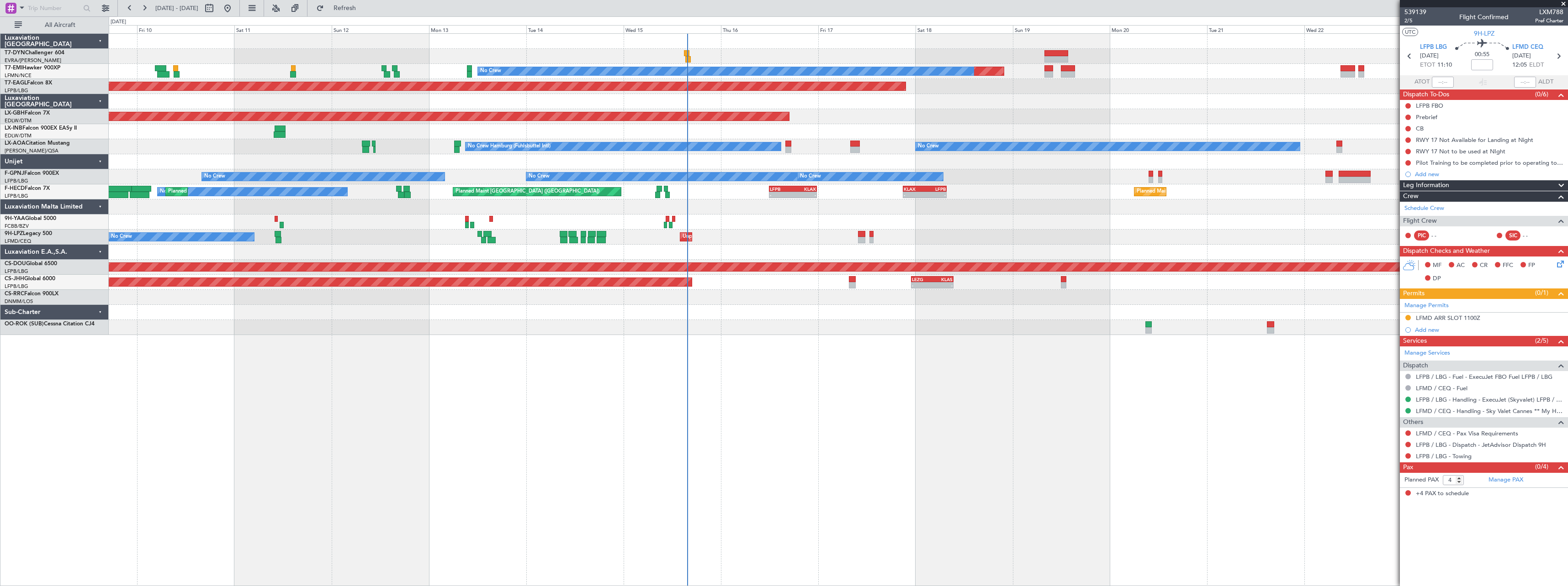
click at [1040, 326] on div "Planned Maint No Crew Planned Maint [GEOGRAPHIC_DATA] (Al Maktoum Intl) Planned…" at bounding box center [837, 309] width 1459 height 553
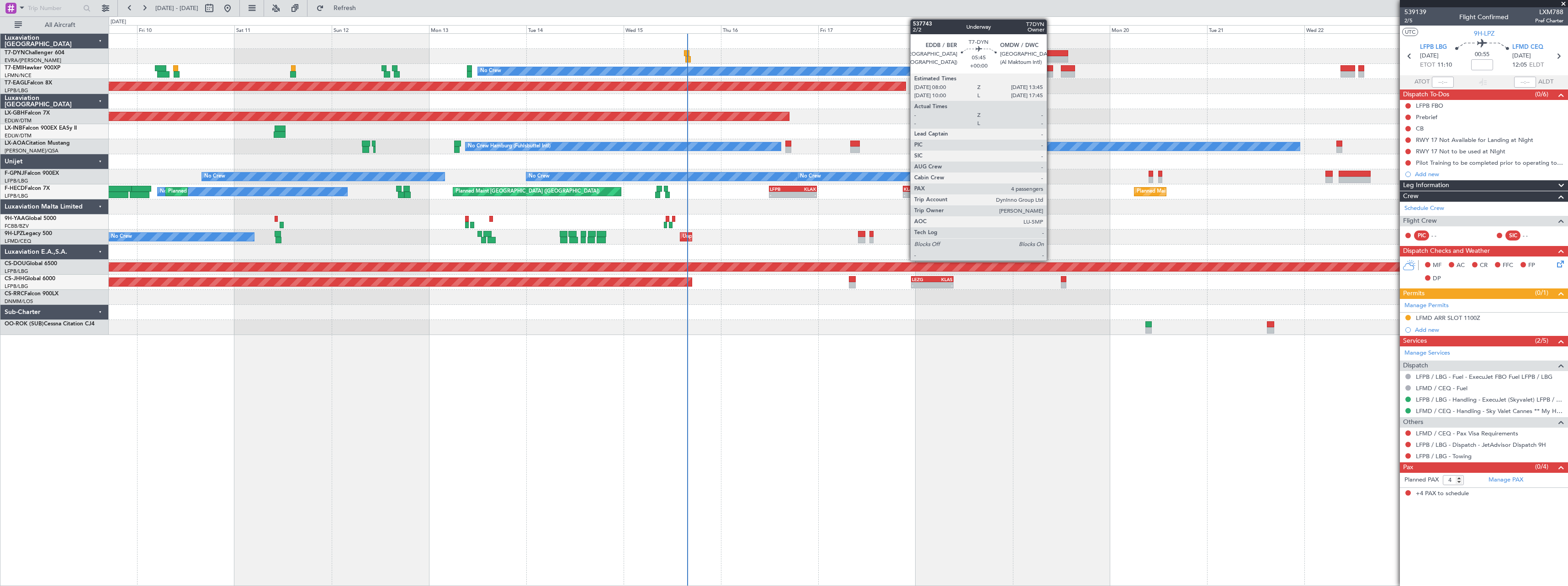
click at [1050, 54] on div at bounding box center [1055, 53] width 24 height 7
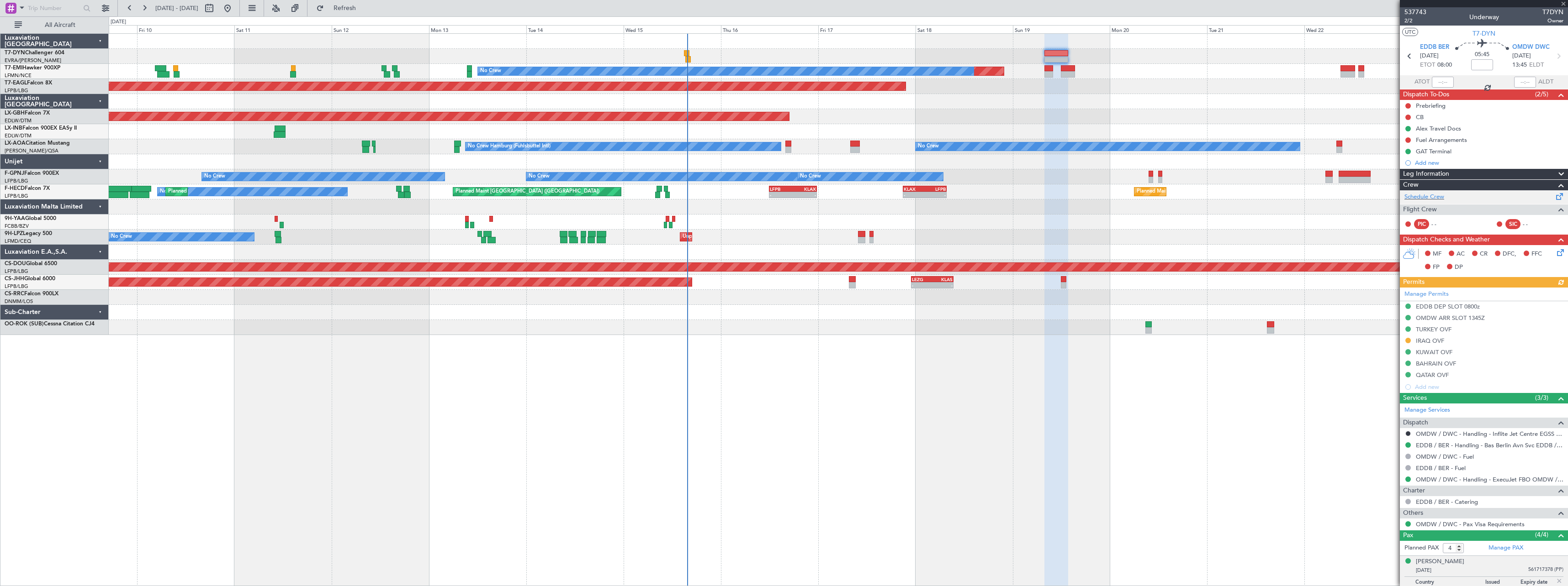
click at [1556, 193] on span at bounding box center [1560, 194] width 11 height 7
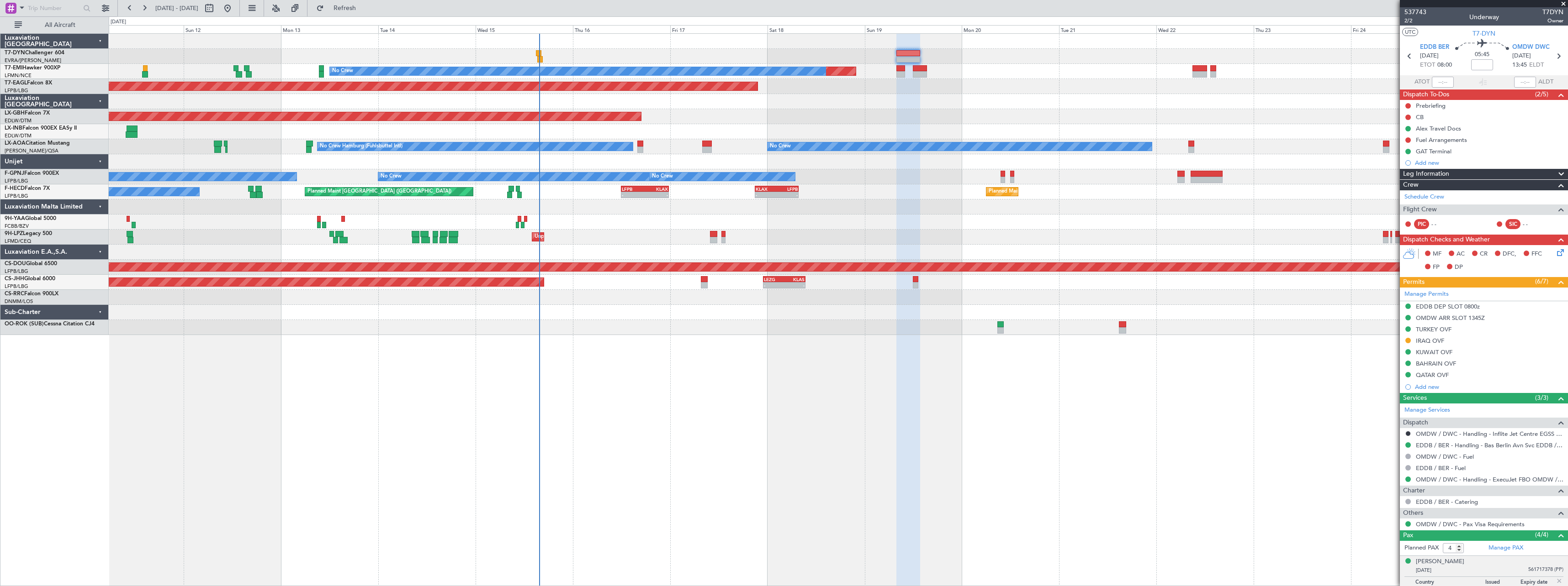
click at [964, 94] on div "Planned Maint No Crew Planned Maint [GEOGRAPHIC_DATA] (Al Maktoum Intl) Planned…" at bounding box center [837, 185] width 1459 height 301
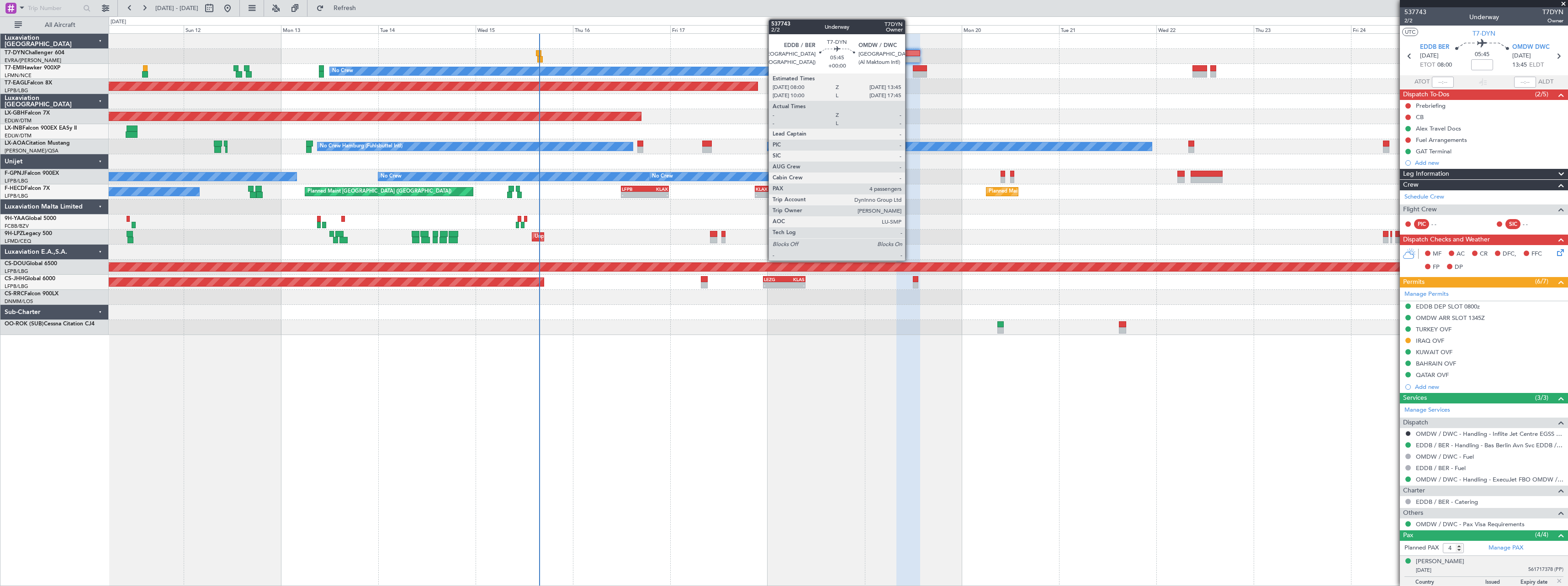
click at [909, 55] on div at bounding box center [908, 53] width 24 height 7
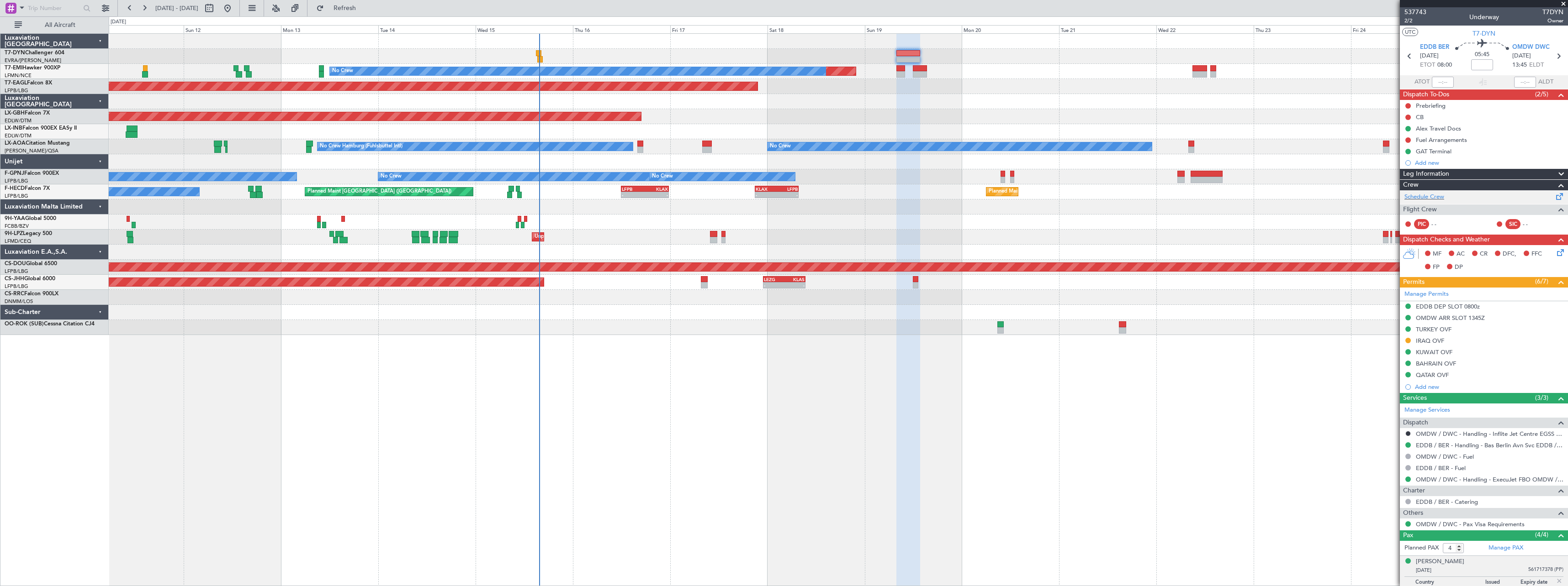
click at [1554, 193] on span at bounding box center [1560, 194] width 11 height 7
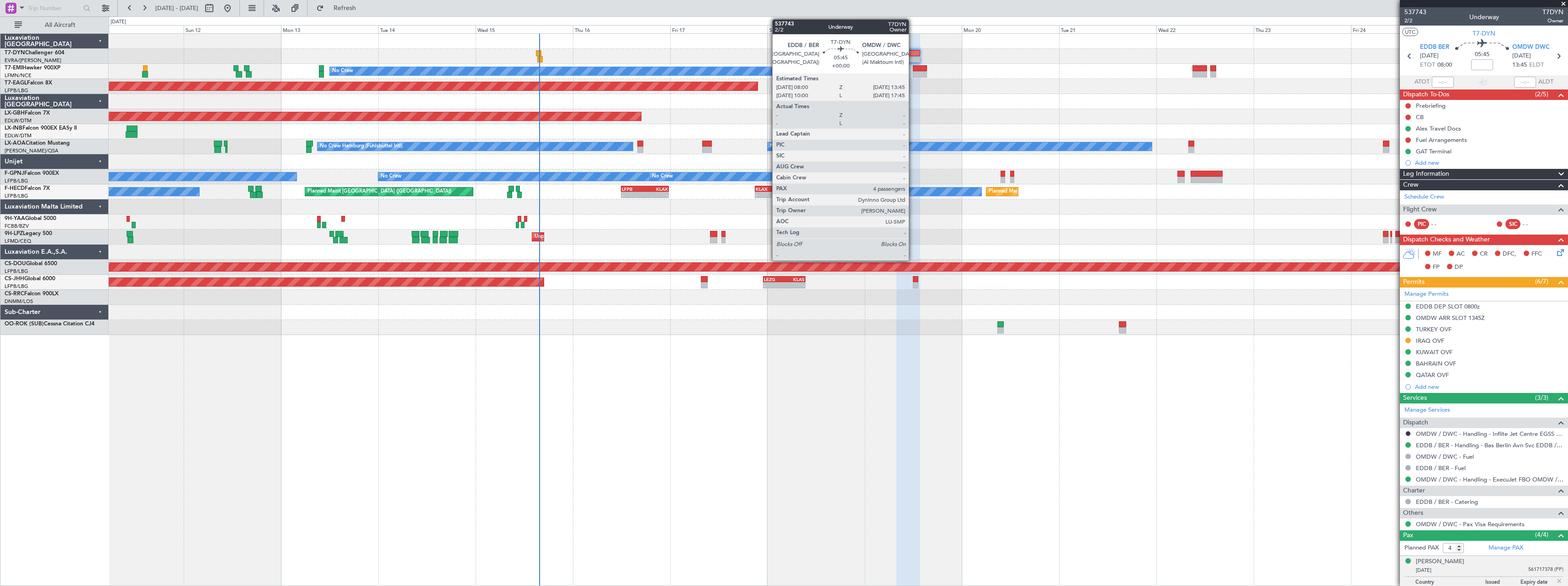
click at [913, 55] on div at bounding box center [908, 53] width 24 height 7
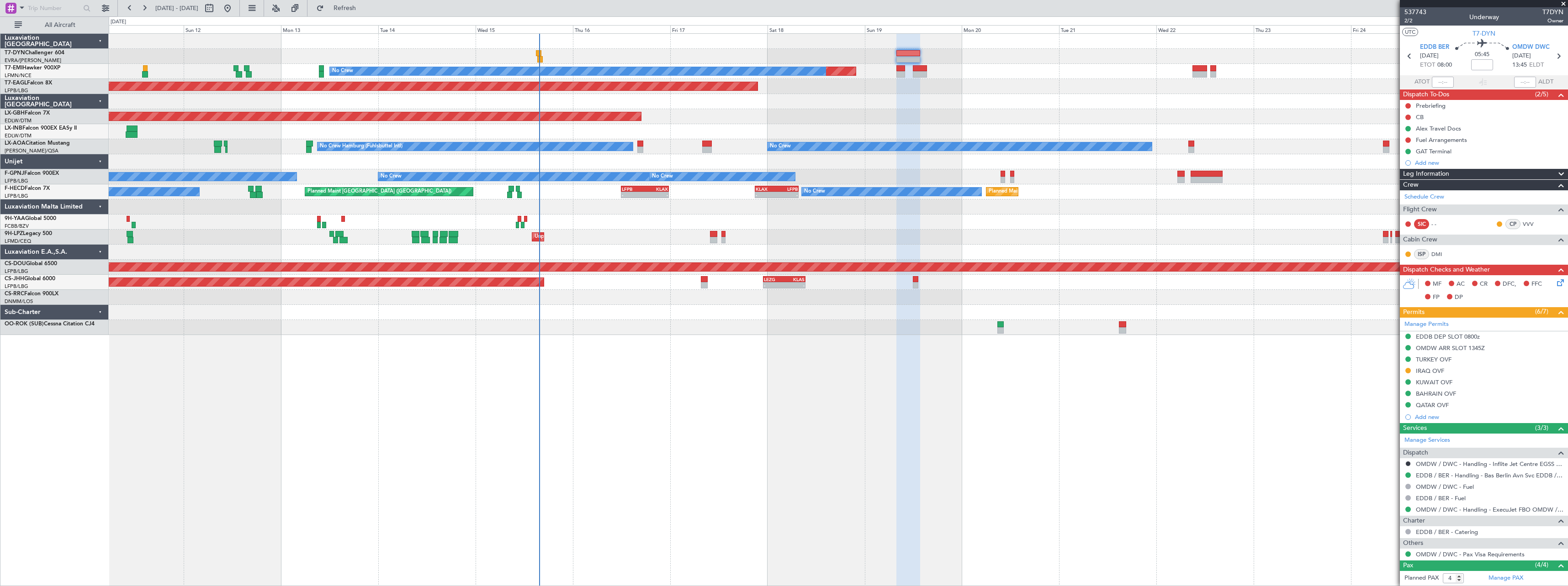
scroll to position [104, 0]
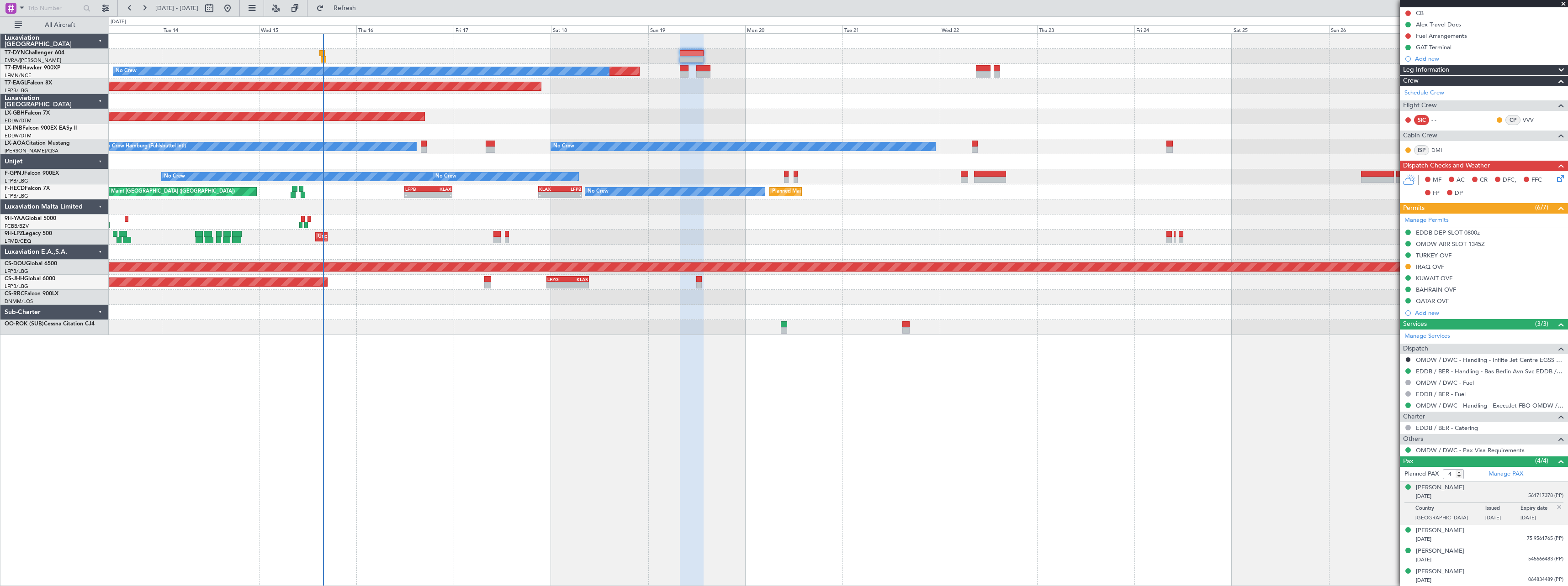
click at [617, 398] on div "Planned Maint No Crew Planned Maint [GEOGRAPHIC_DATA] (Al Maktoum Intl) Planned…" at bounding box center [837, 309] width 1459 height 553
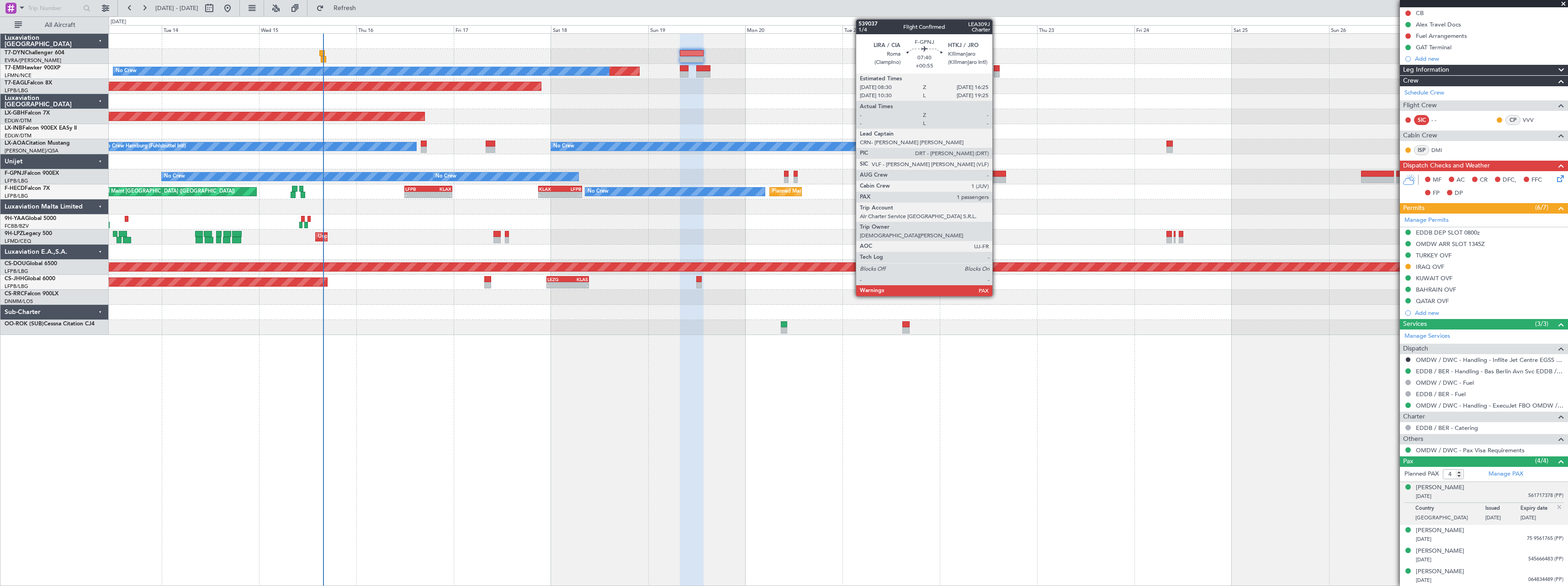
click at [997, 172] on div at bounding box center [990, 173] width 32 height 7
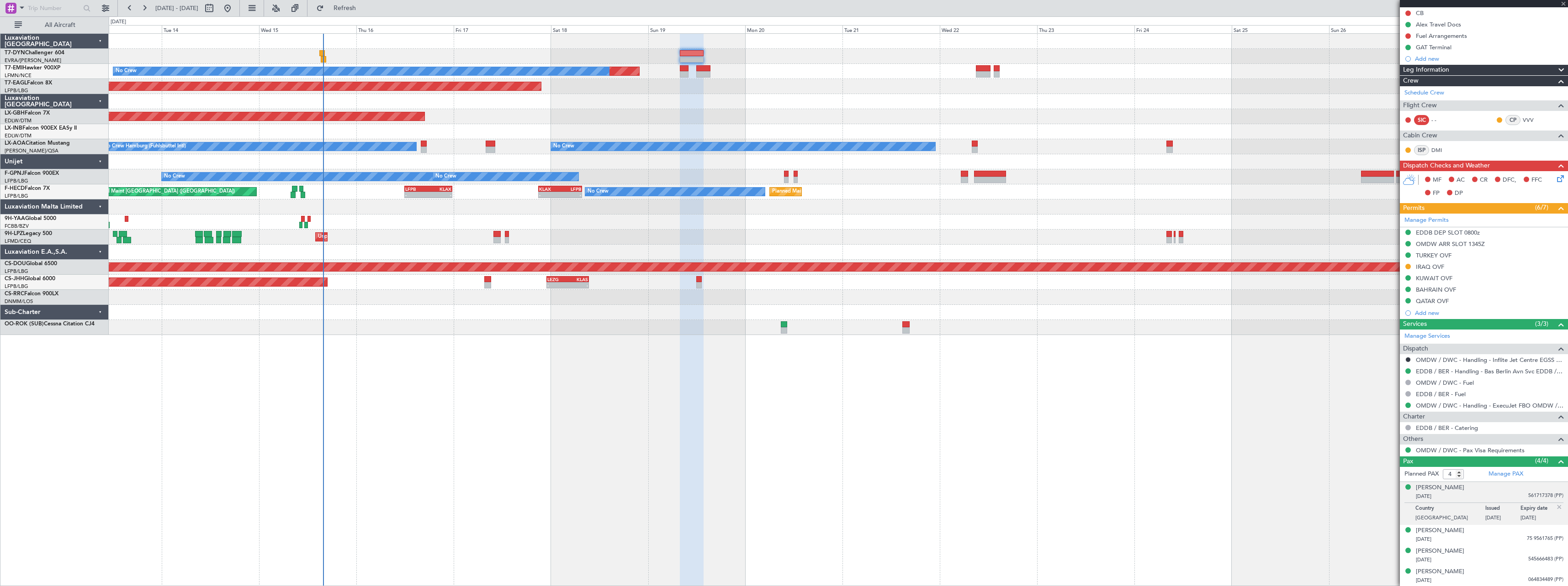
type input "+00:55"
type input "6"
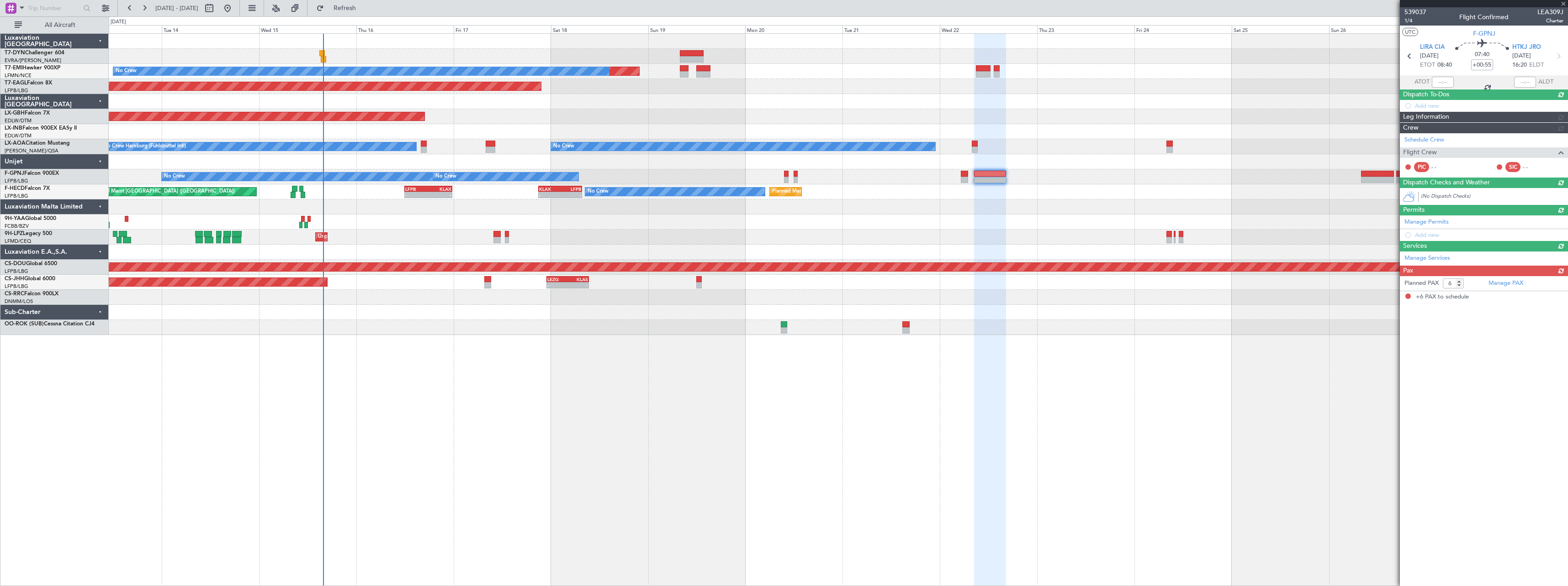
scroll to position [0, 0]
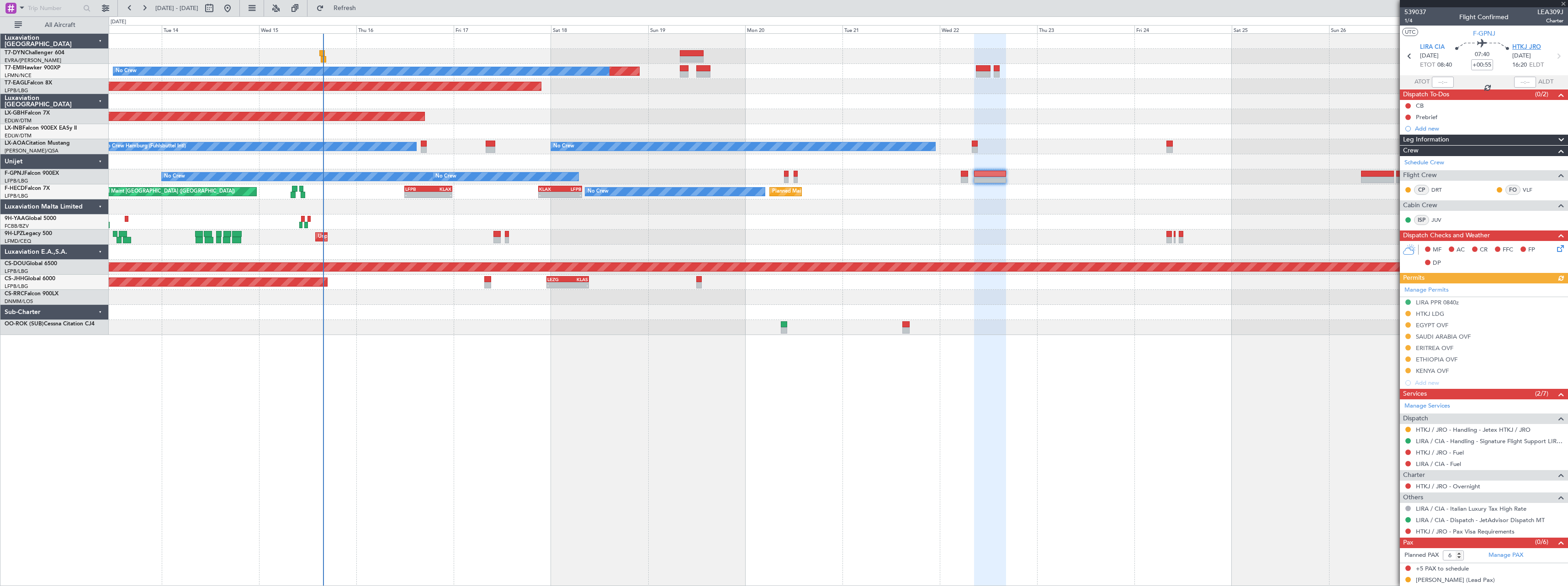
click at [1521, 45] on span "HTKJ JRO" at bounding box center [1527, 48] width 29 height 9
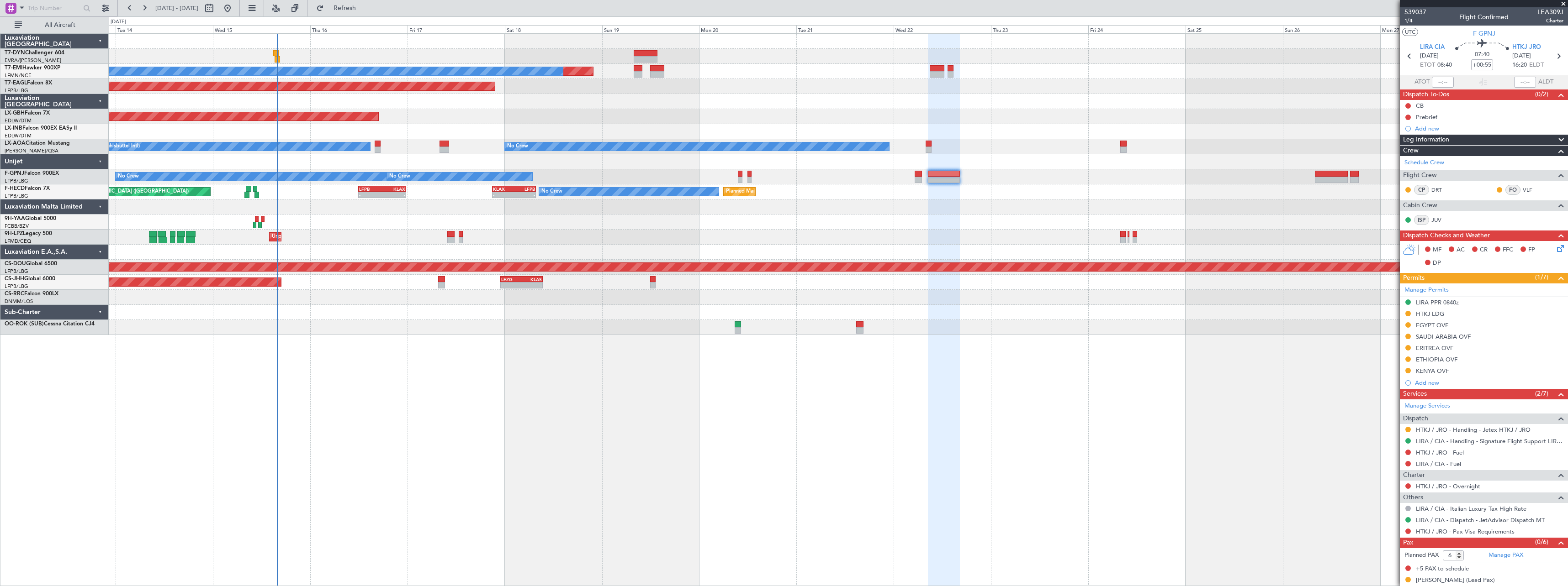
click at [596, 102] on div at bounding box center [837, 102] width 1459 height 15
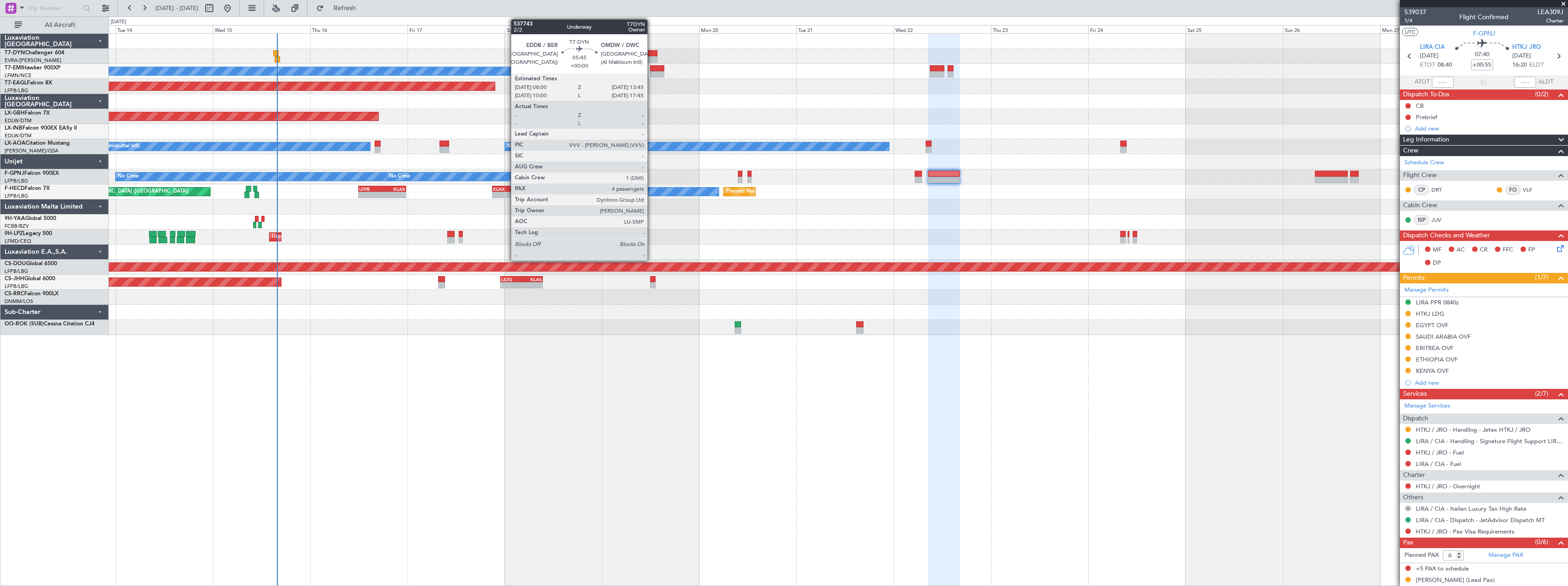
click at [652, 54] on div at bounding box center [645, 53] width 24 height 7
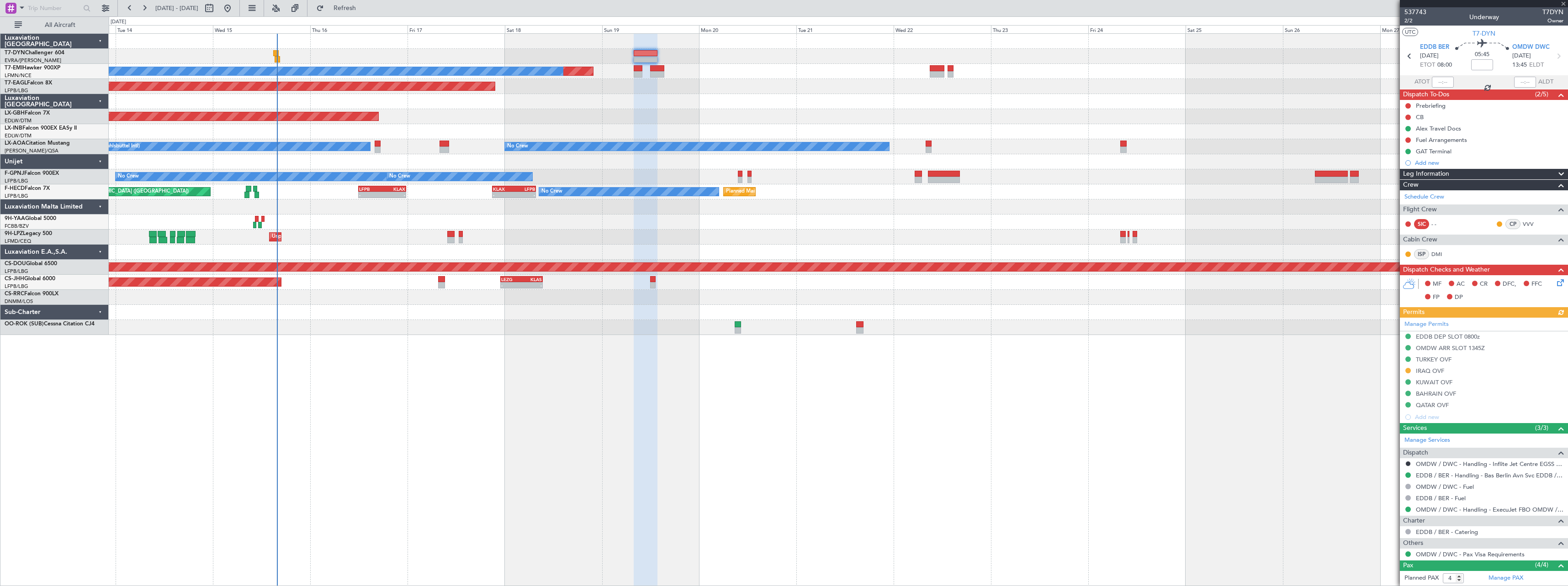
scroll to position [104, 0]
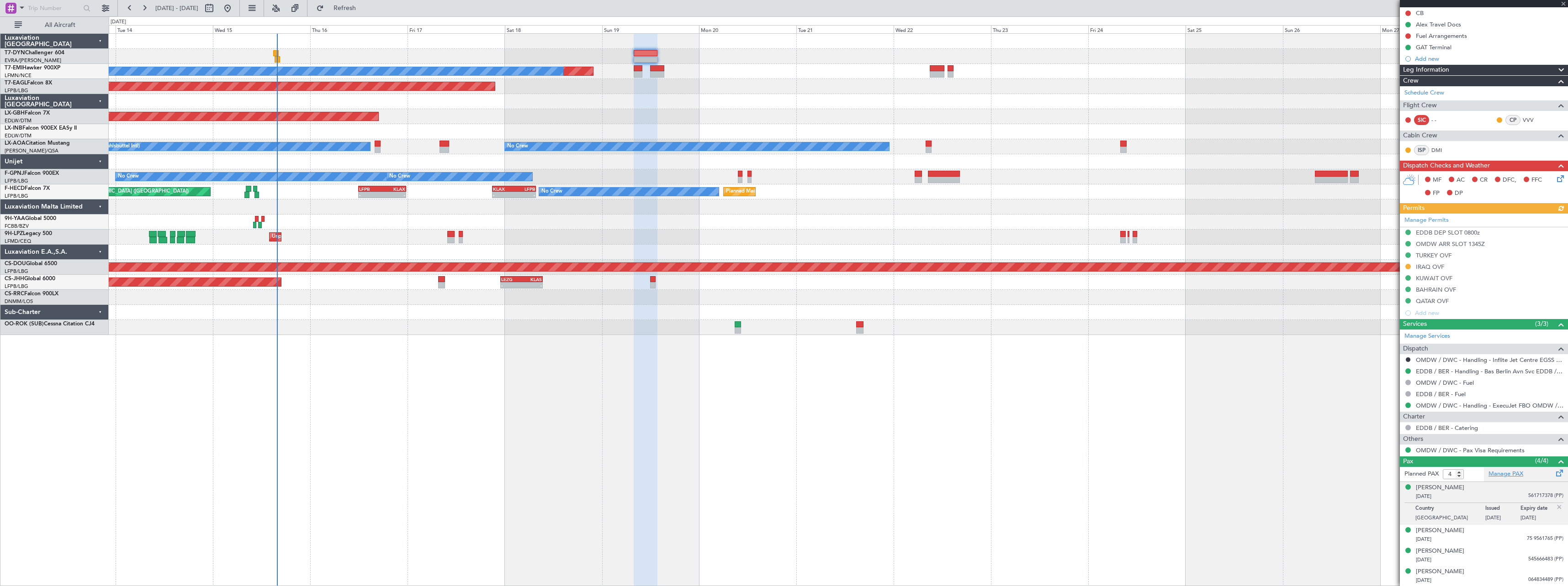
click at [1515, 477] on link "Manage PAX" at bounding box center [1505, 475] width 35 height 9
click at [364, 9] on span "Refresh" at bounding box center [344, 8] width 39 height 7
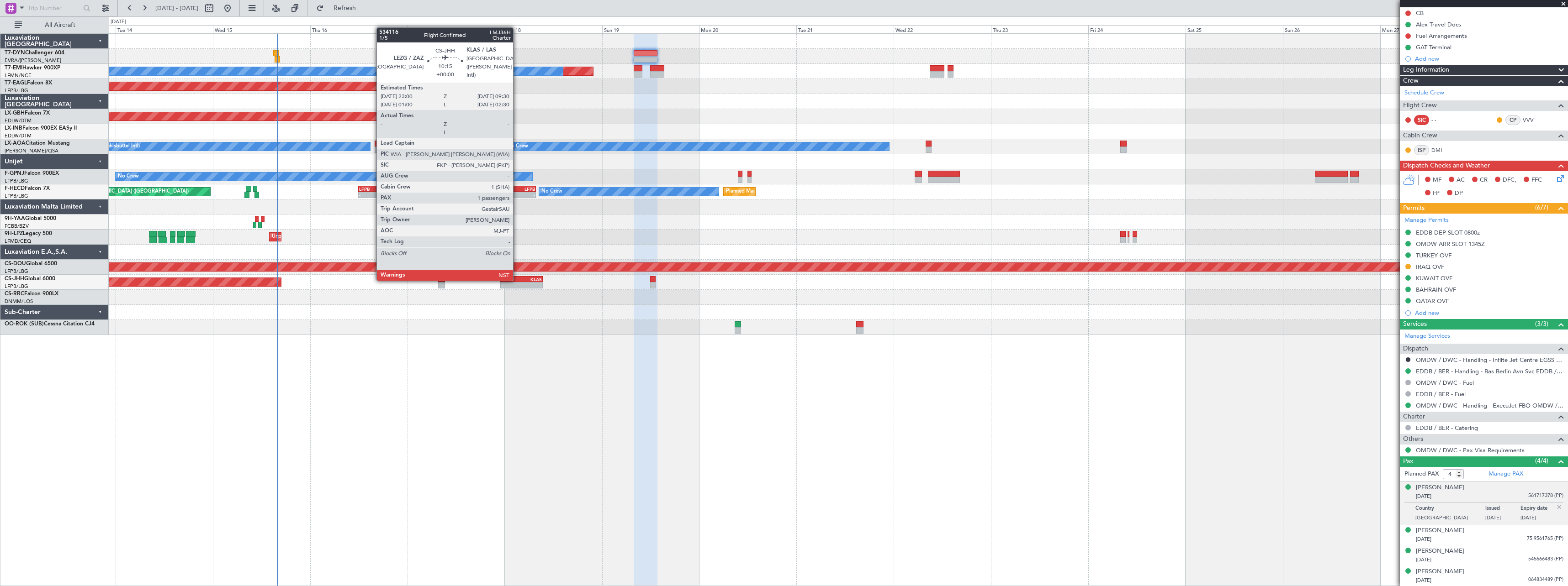
click at [517, 279] on div "LEZG" at bounding box center [511, 280] width 21 height 6
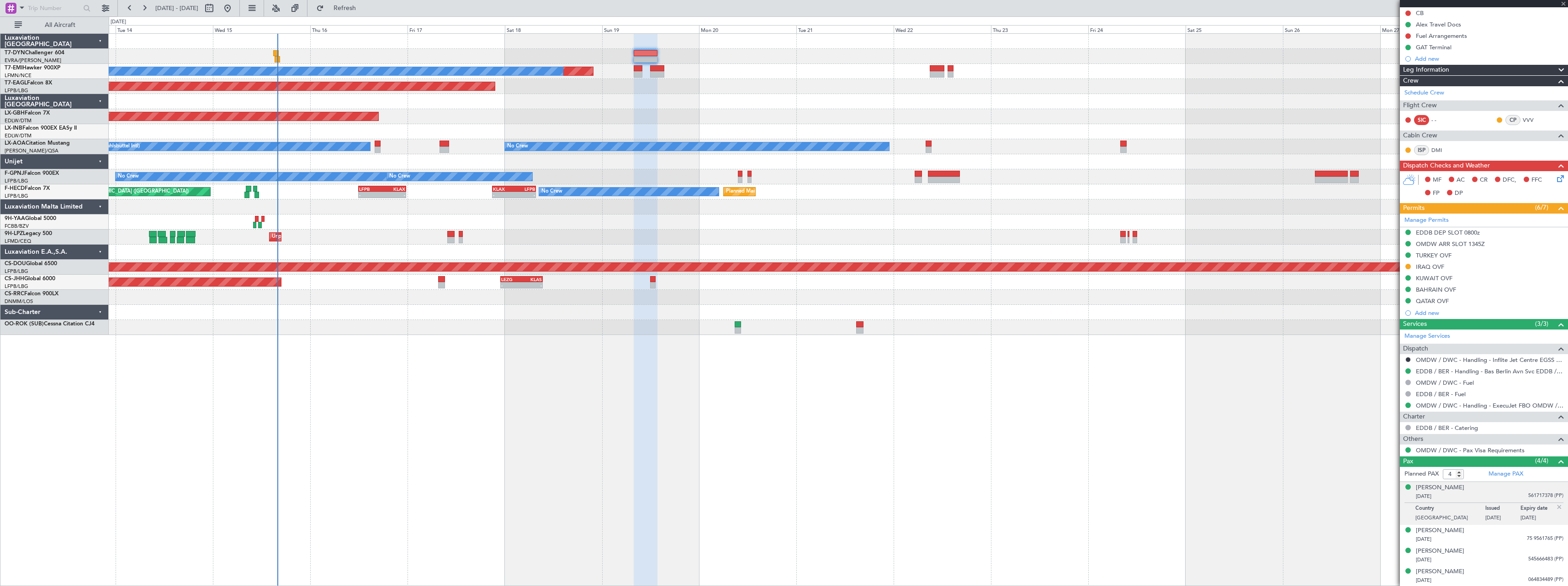
type input "1"
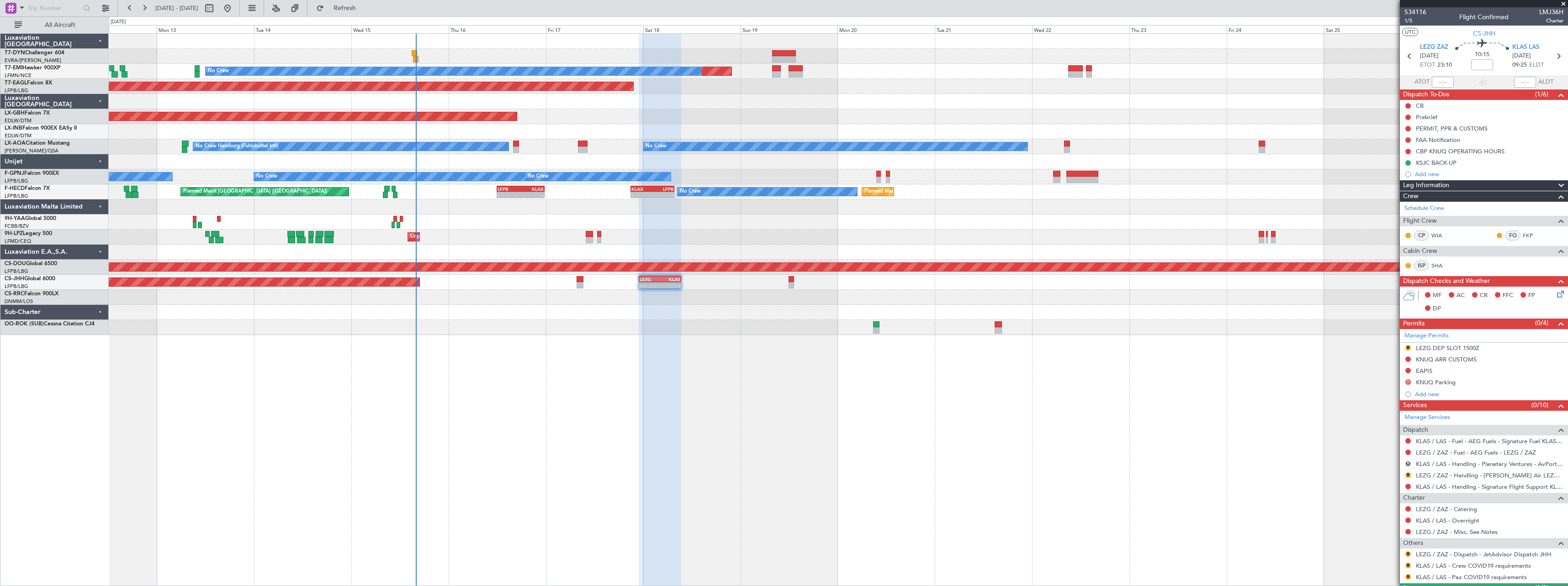
click at [613, 363] on div "Planned Maint No Crew Planned Maint [GEOGRAPHIC_DATA] (Al Maktoum Intl) Planned…" at bounding box center [837, 309] width 1459 height 553
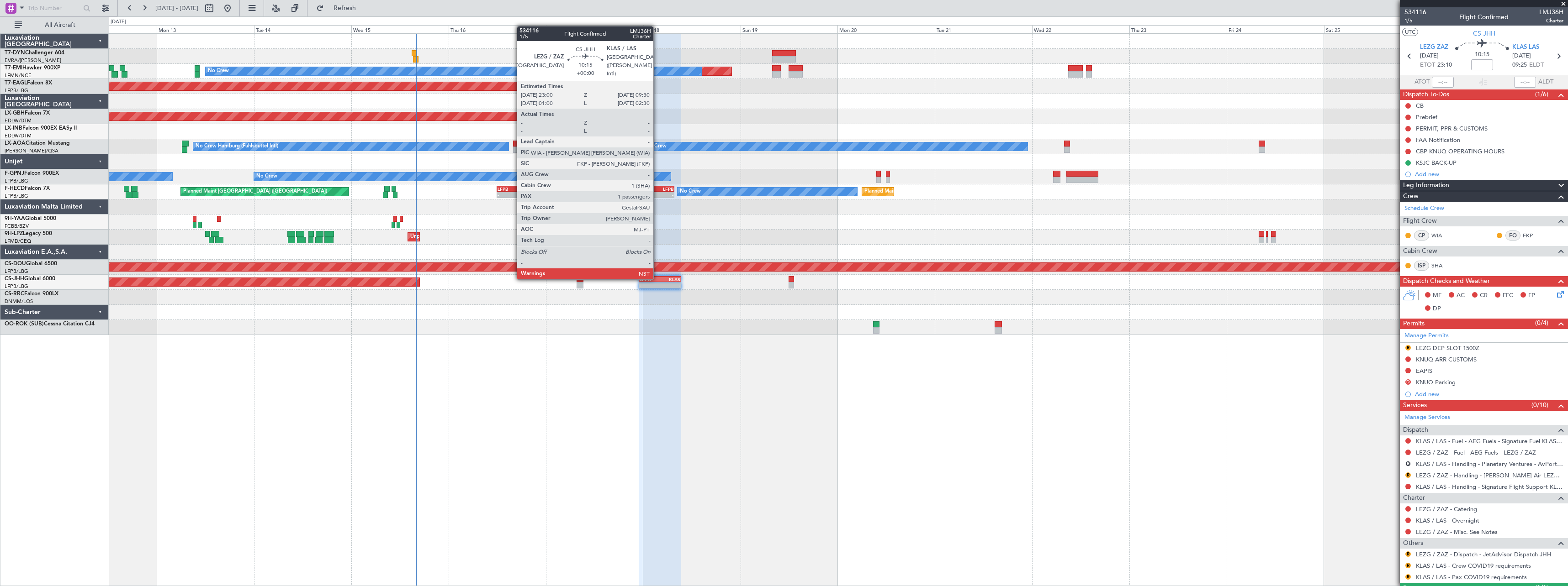
click at [657, 278] on div "LEZG" at bounding box center [650, 280] width 21 height 6
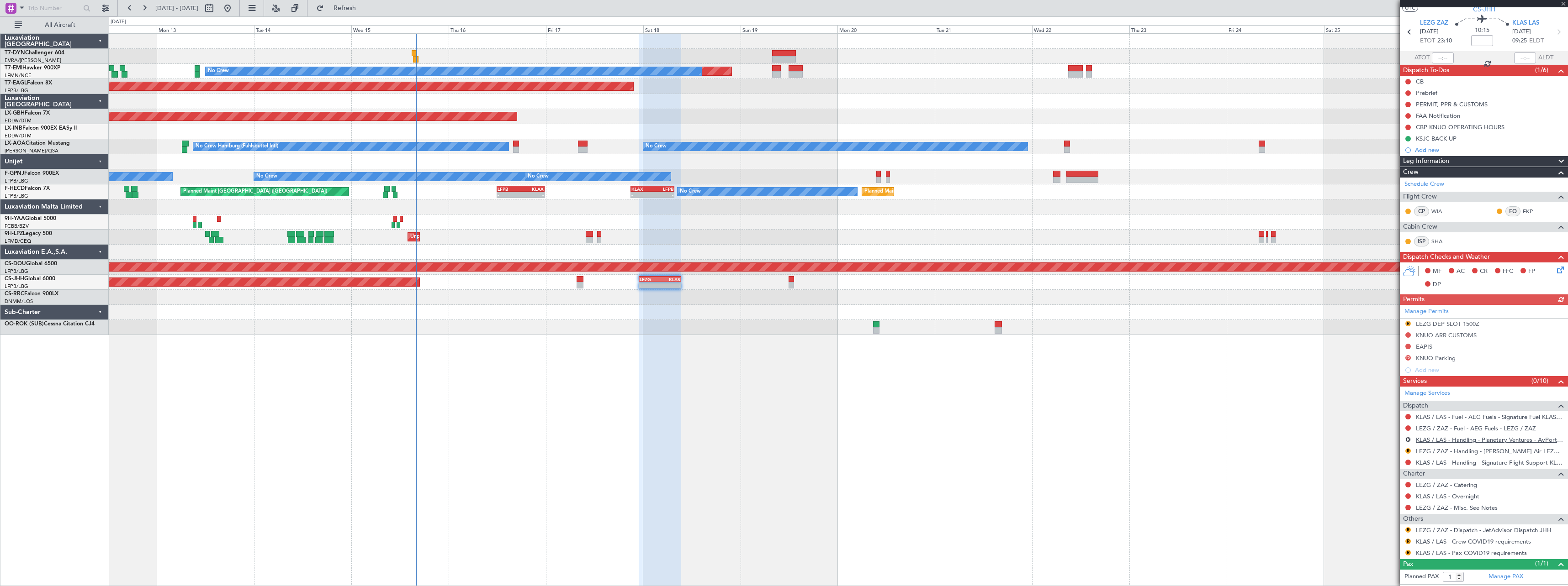
scroll to position [43, 0]
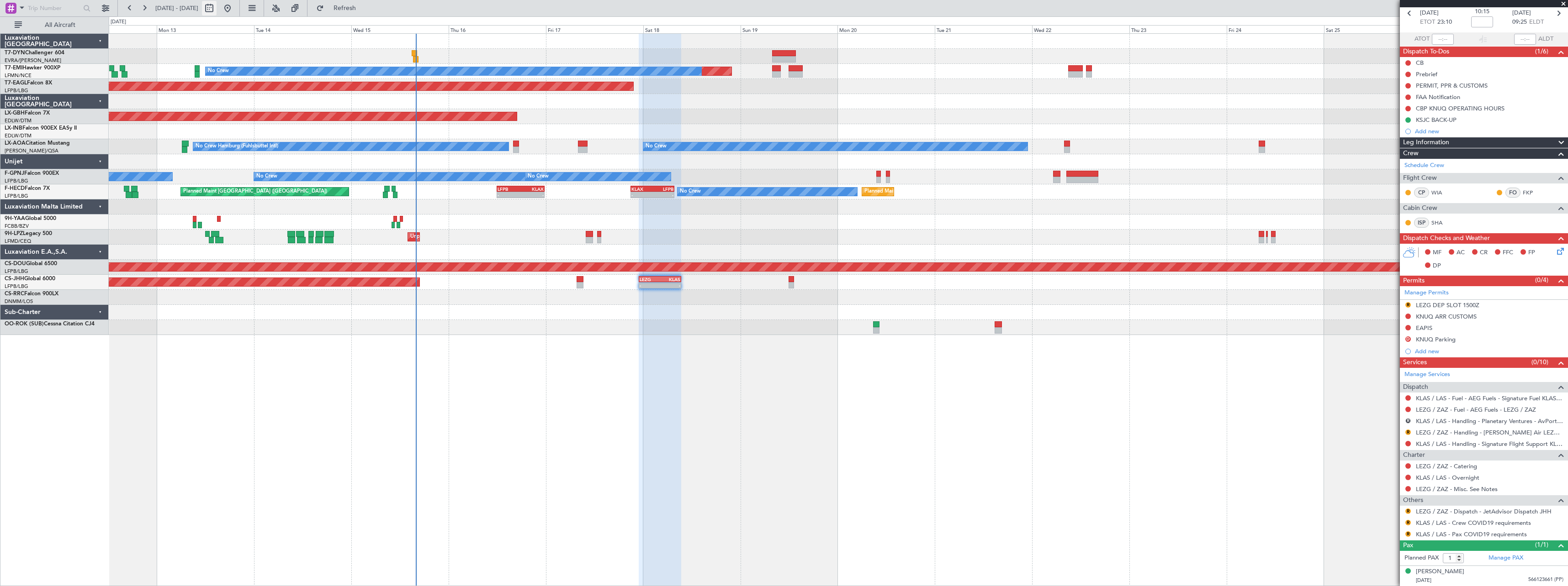
click at [217, 11] on button at bounding box center [209, 8] width 15 height 15
select select "10"
select select "2025"
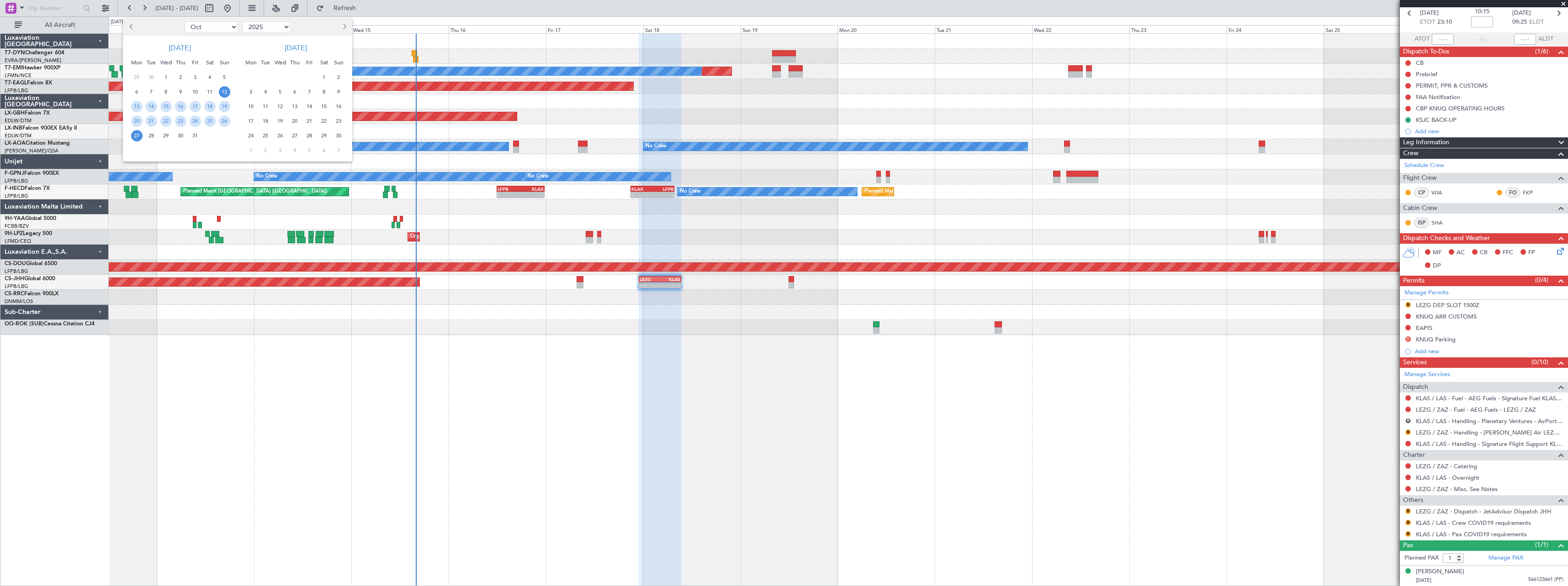
click at [342, 26] on span "Next month" at bounding box center [343, 26] width 6 height 6
click at [250, 137] on span "29" at bounding box center [251, 136] width 11 height 11
click at [297, 152] on span "8" at bounding box center [295, 151] width 11 height 11
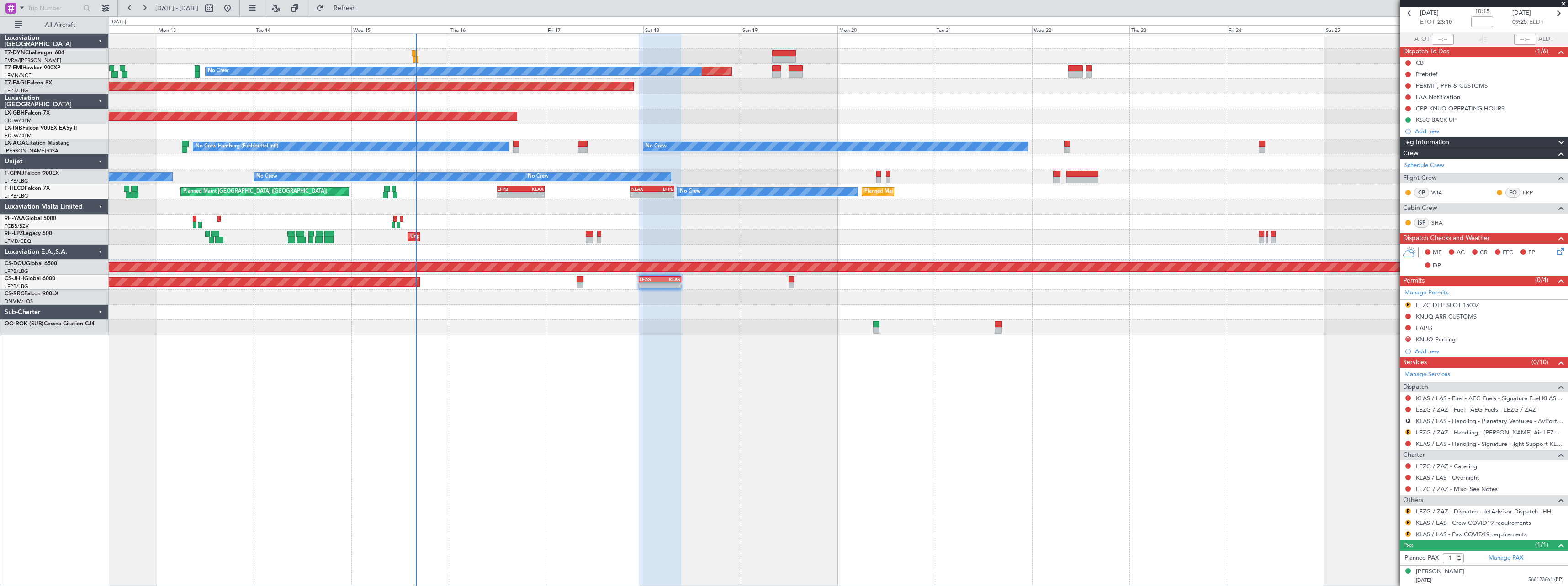
select select "12"
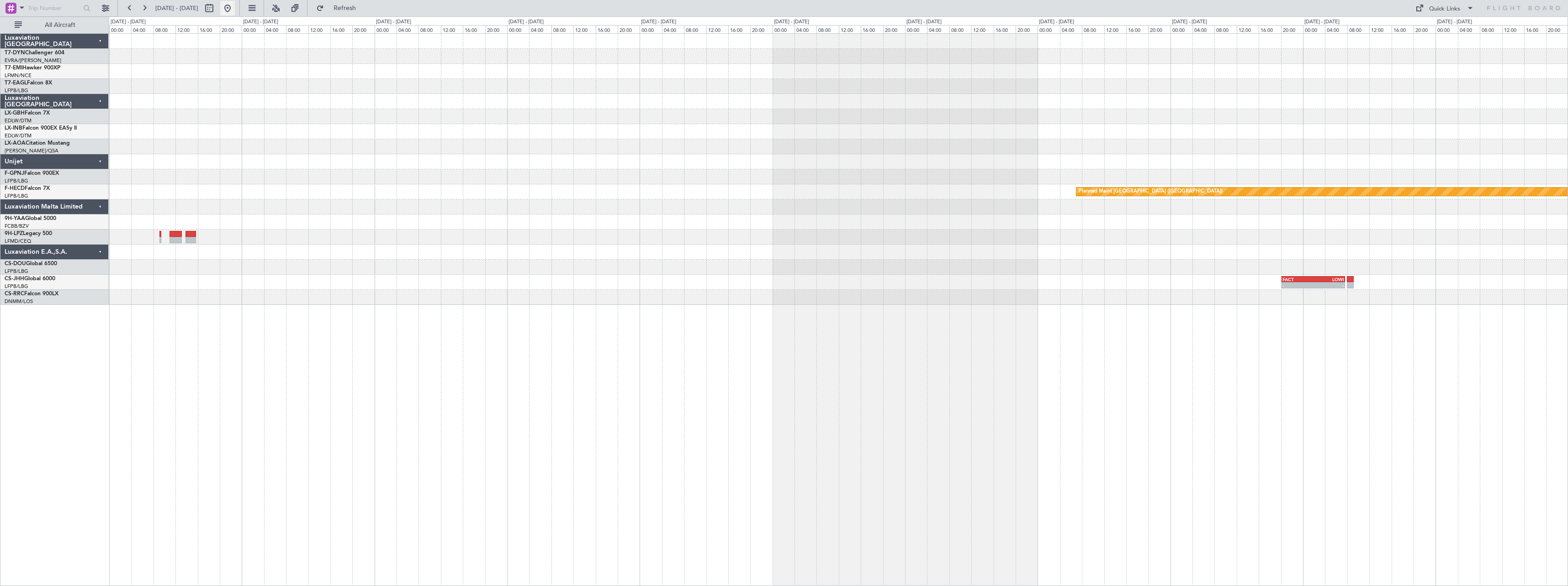
click at [235, 8] on button at bounding box center [228, 8] width 15 height 15
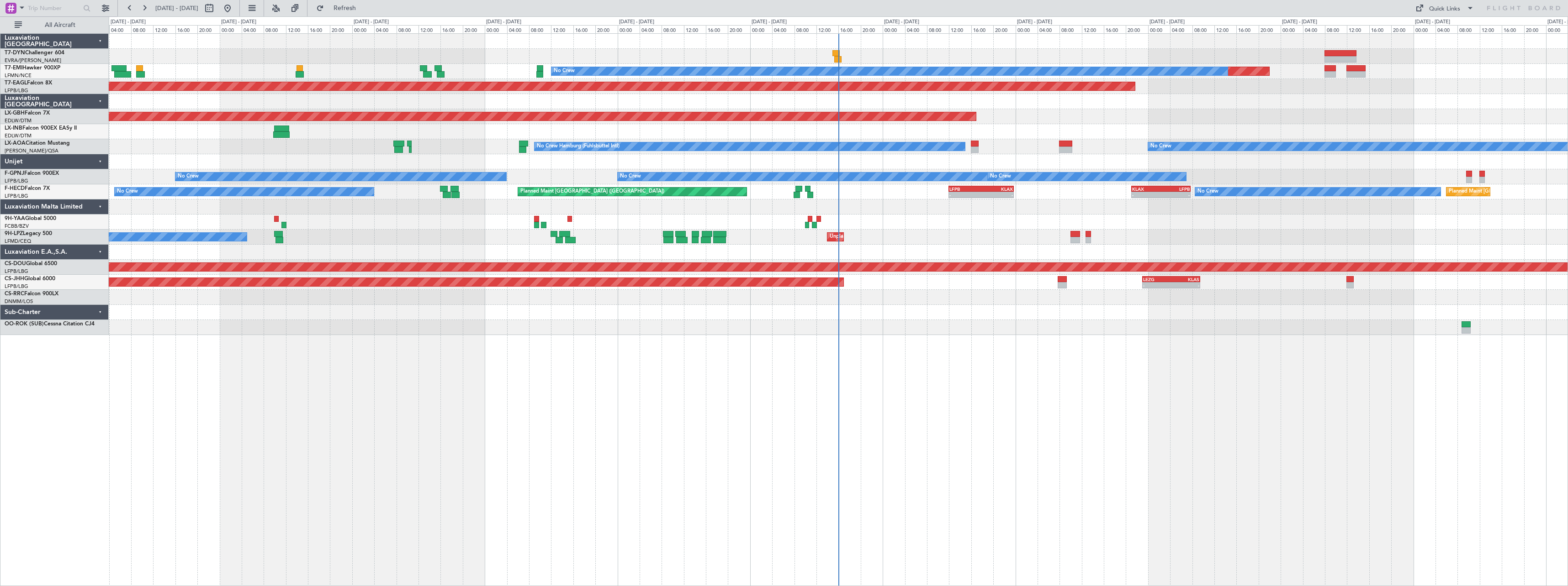
click at [935, 355] on div "Planned Maint No Crew Planned Maint [GEOGRAPHIC_DATA] (Al Maktoum Intl) Planned…" at bounding box center [837, 309] width 1459 height 553
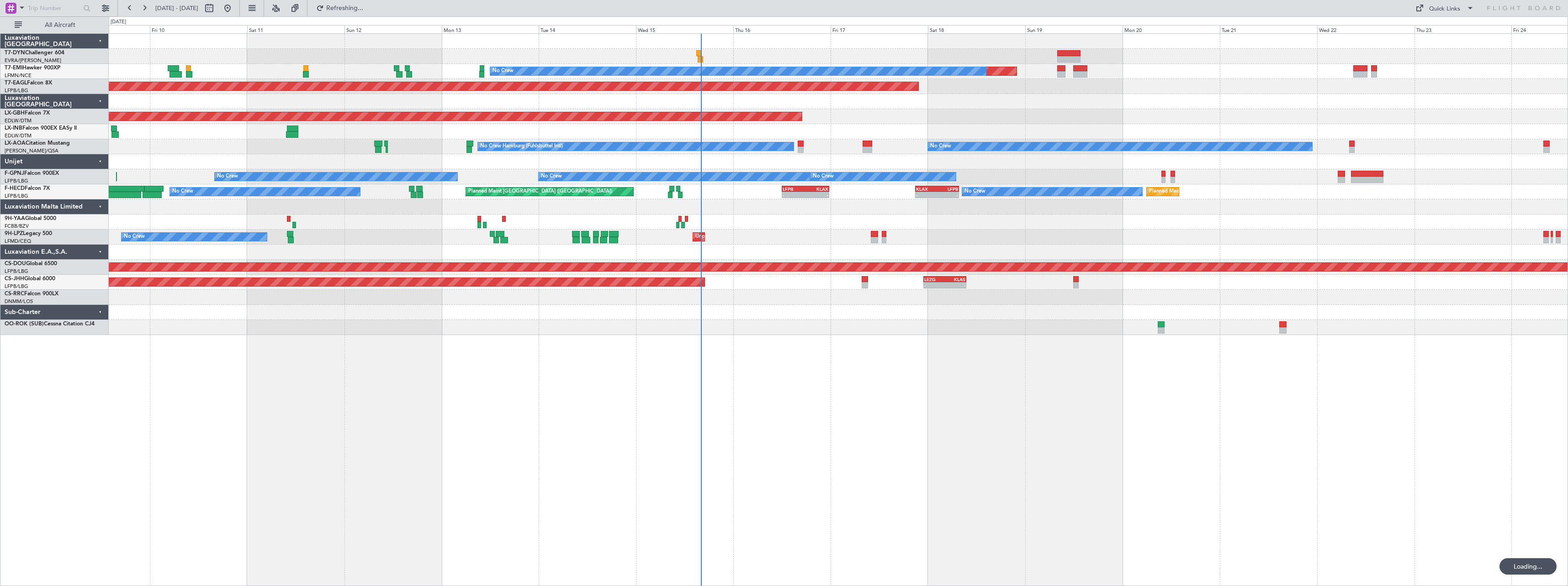
click at [825, 359] on div "Planned Maint No Crew Planned Maint [GEOGRAPHIC_DATA] (Al Maktoum Intl) Planned…" at bounding box center [837, 309] width 1459 height 553
